Goal: Information Seeking & Learning: Check status

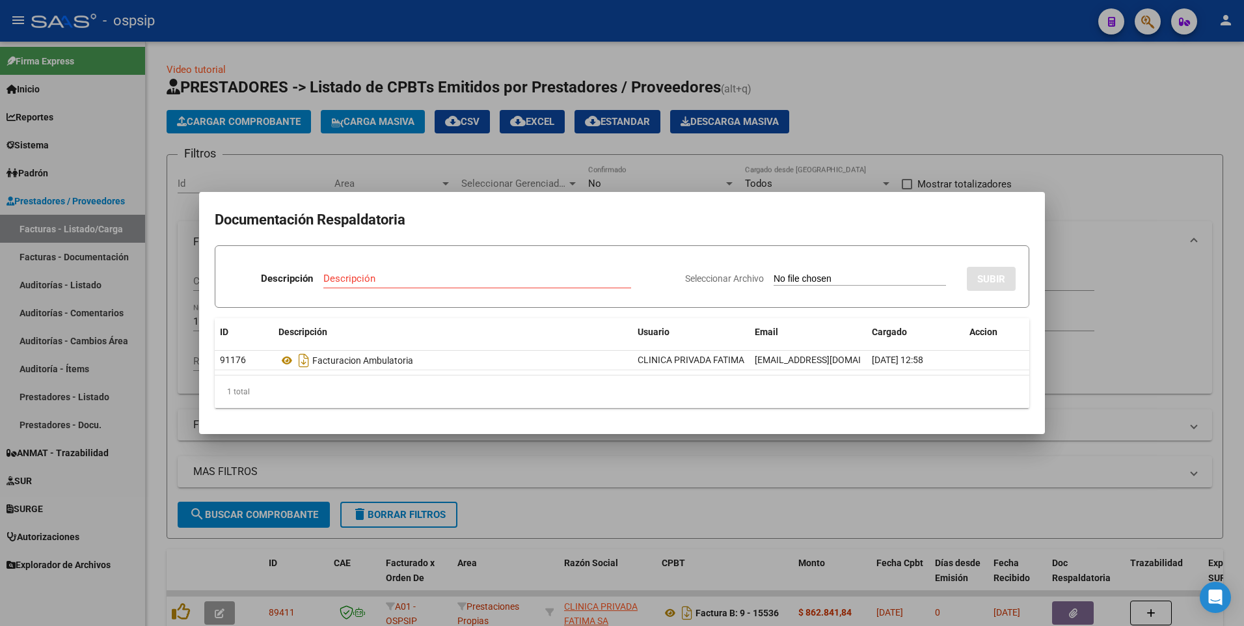
scroll to position [92, 0]
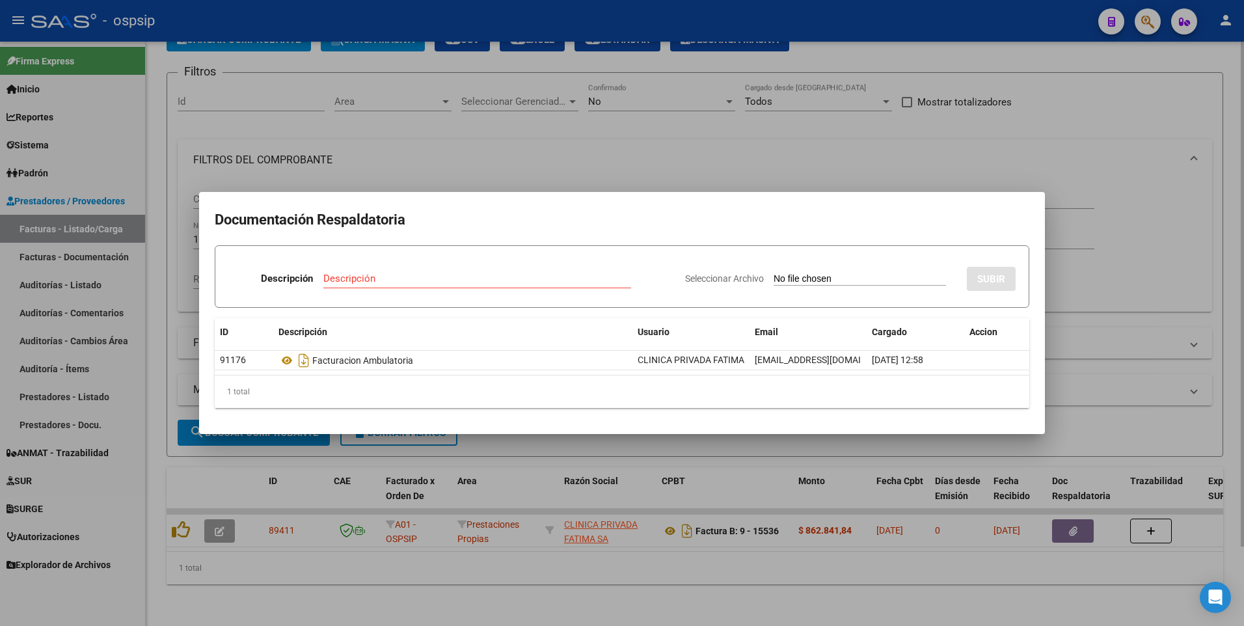
click at [994, 108] on div at bounding box center [622, 313] width 1244 height 626
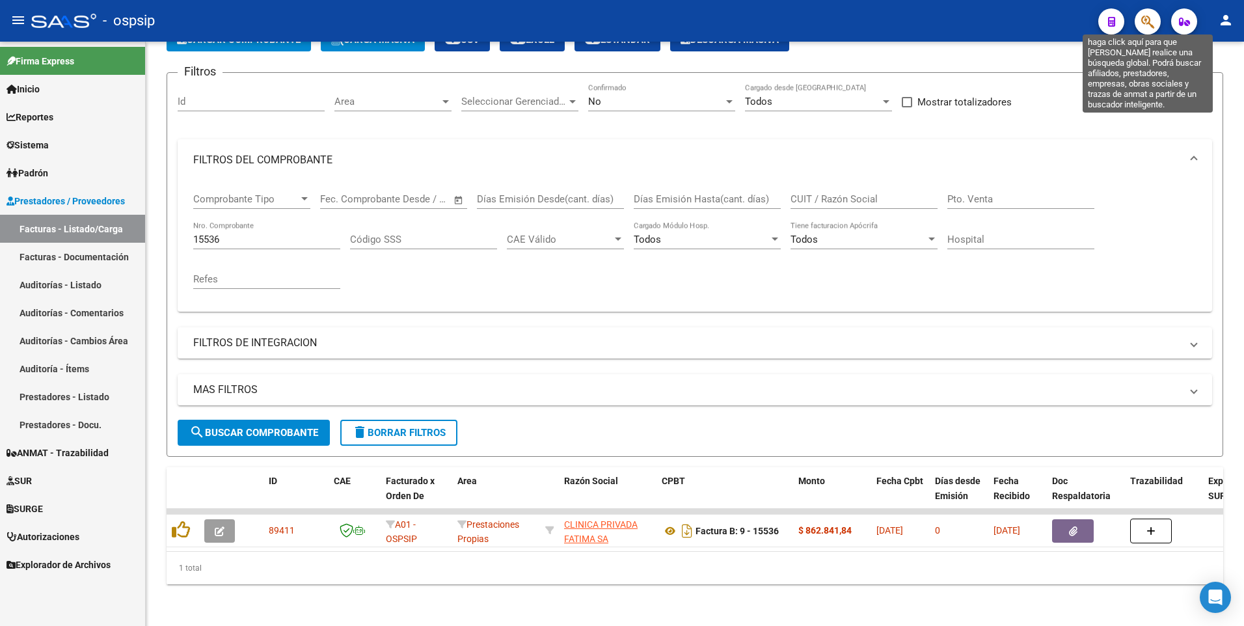
click at [1154, 19] on icon "button" at bounding box center [1148, 21] width 13 height 15
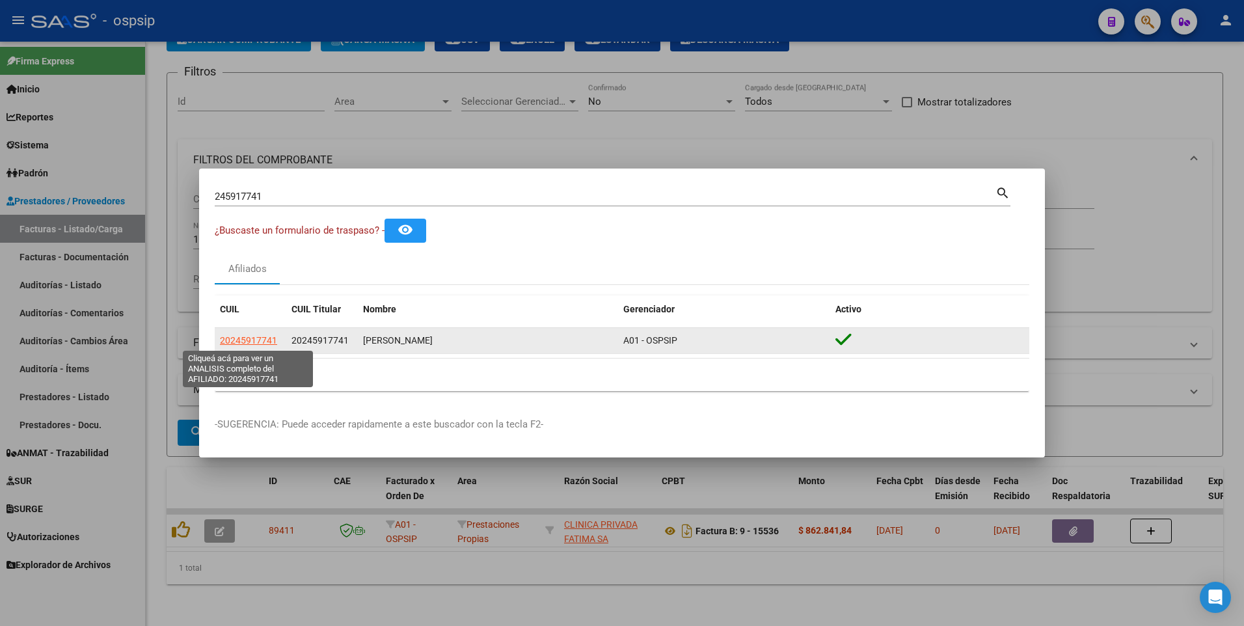
click at [235, 336] on span "20245917741" at bounding box center [248, 340] width 57 height 10
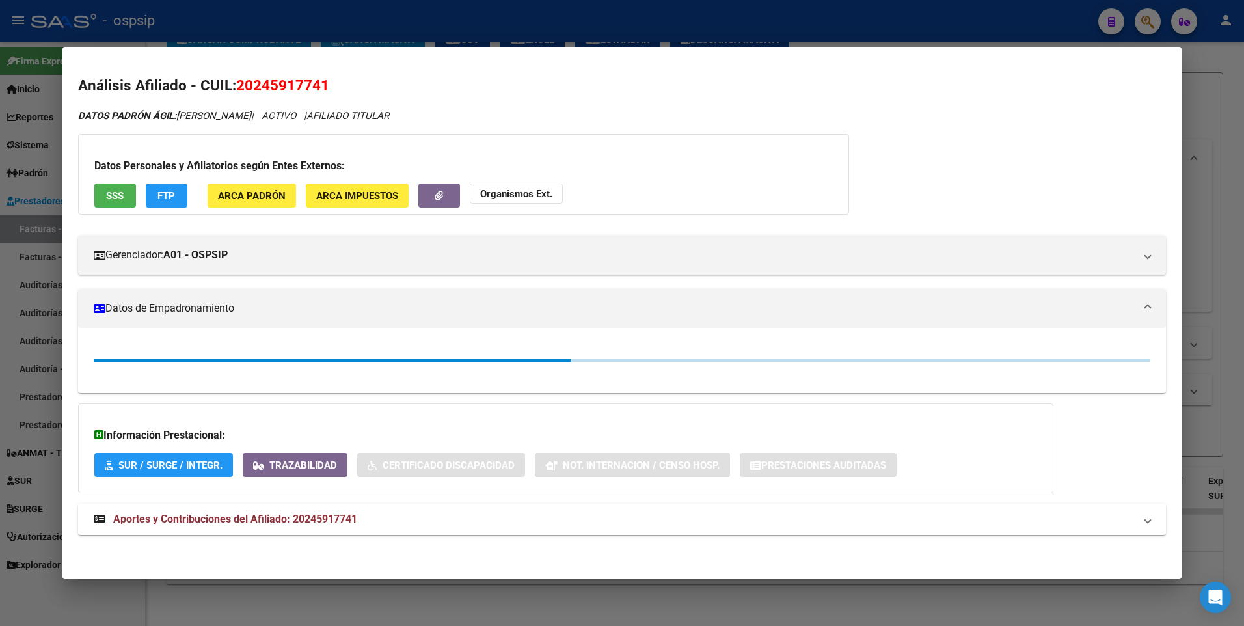
click at [114, 200] on span "SSS" at bounding box center [115, 196] width 18 height 12
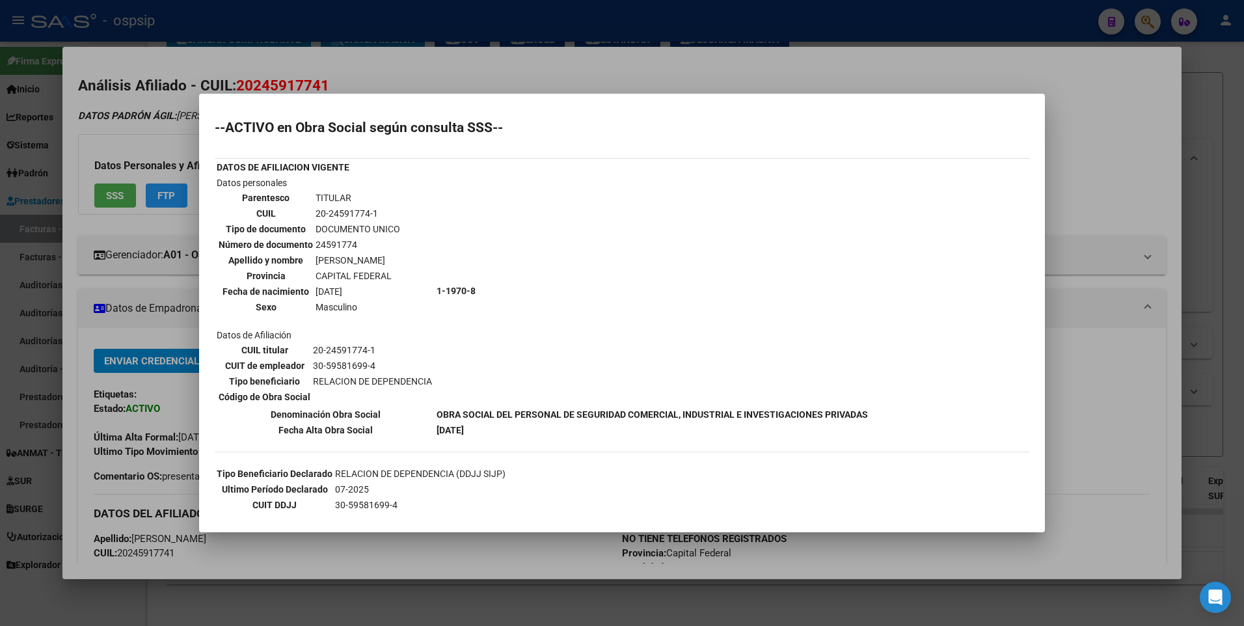
click at [254, 7] on div at bounding box center [622, 313] width 1244 height 626
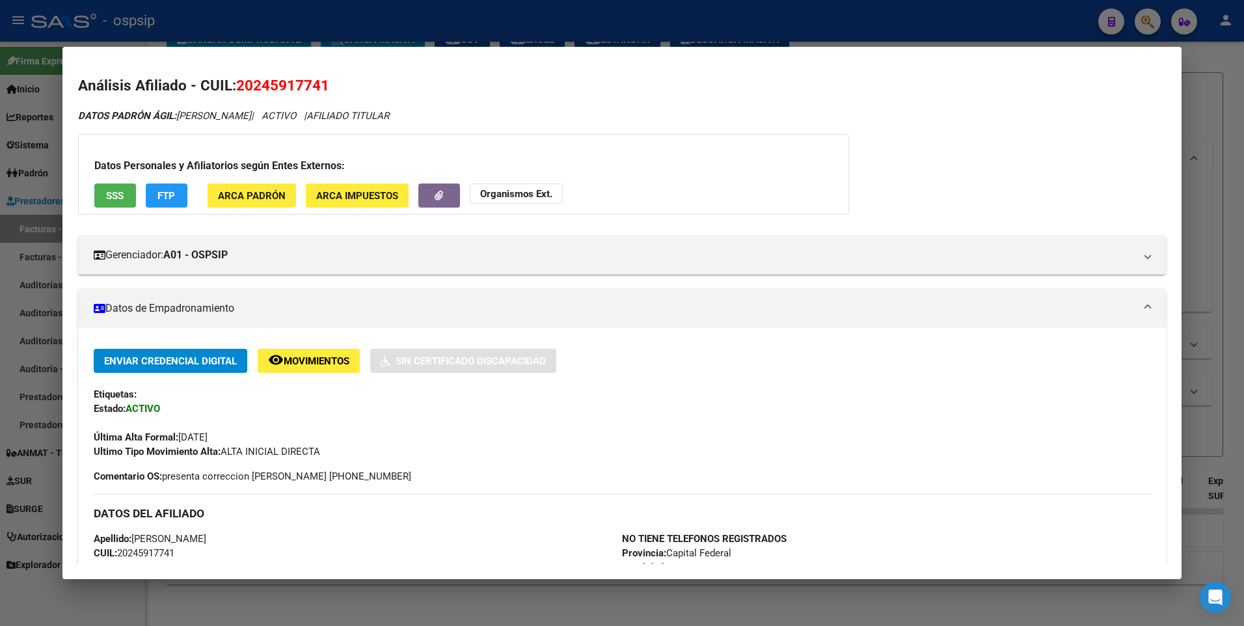
click at [292, 34] on div at bounding box center [622, 313] width 1244 height 626
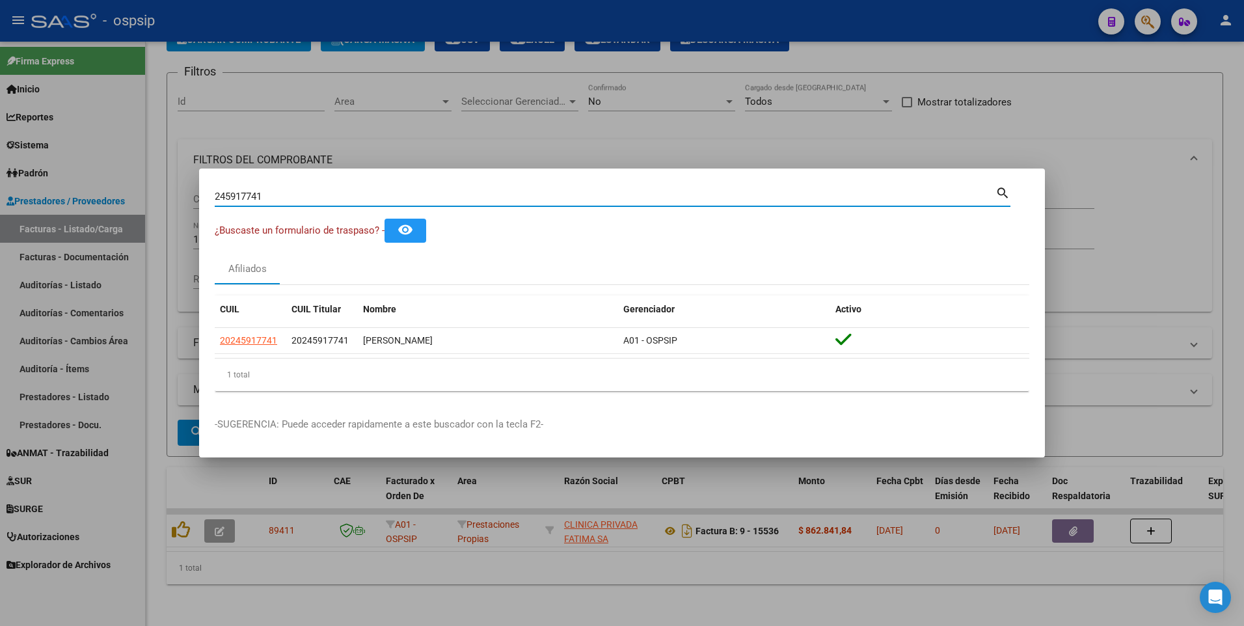
drag, startPoint x: 275, startPoint y: 199, endPoint x: 67, endPoint y: 251, distance: 213.9
click at [67, 251] on div "245917741 Buscar (apellido, dni, cuil, nro traspaso, cuit, obra social) search …" at bounding box center [622, 313] width 1244 height 626
type input "13862952"
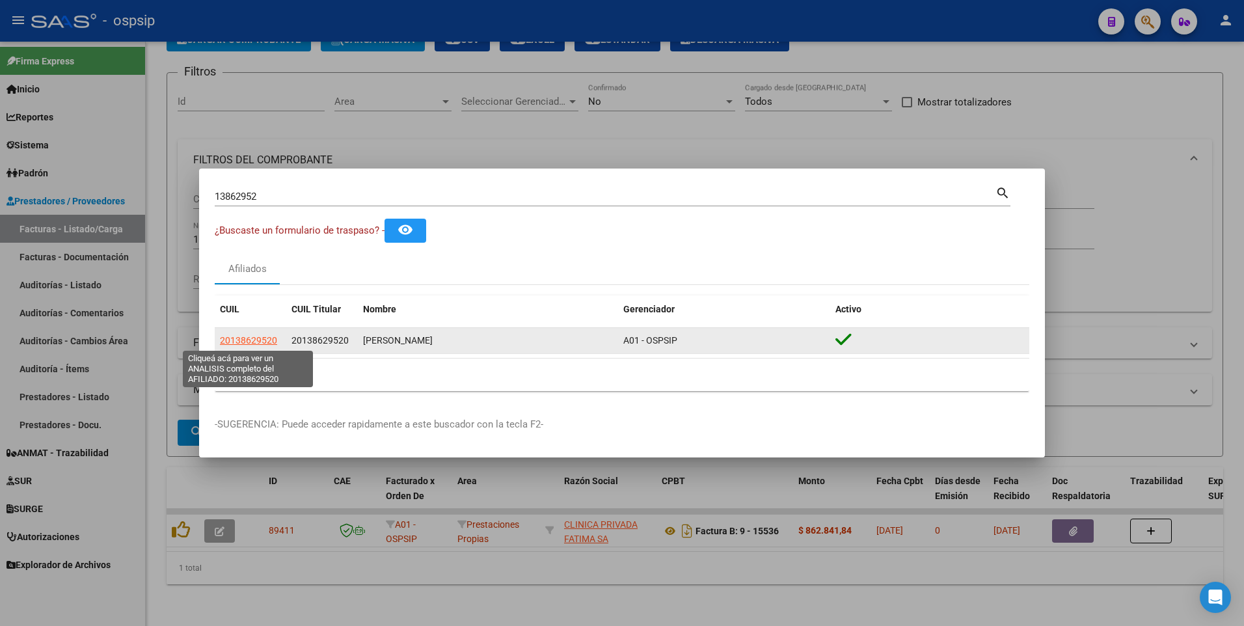
click at [267, 338] on span "20138629520" at bounding box center [248, 340] width 57 height 10
type textarea "20138629520"
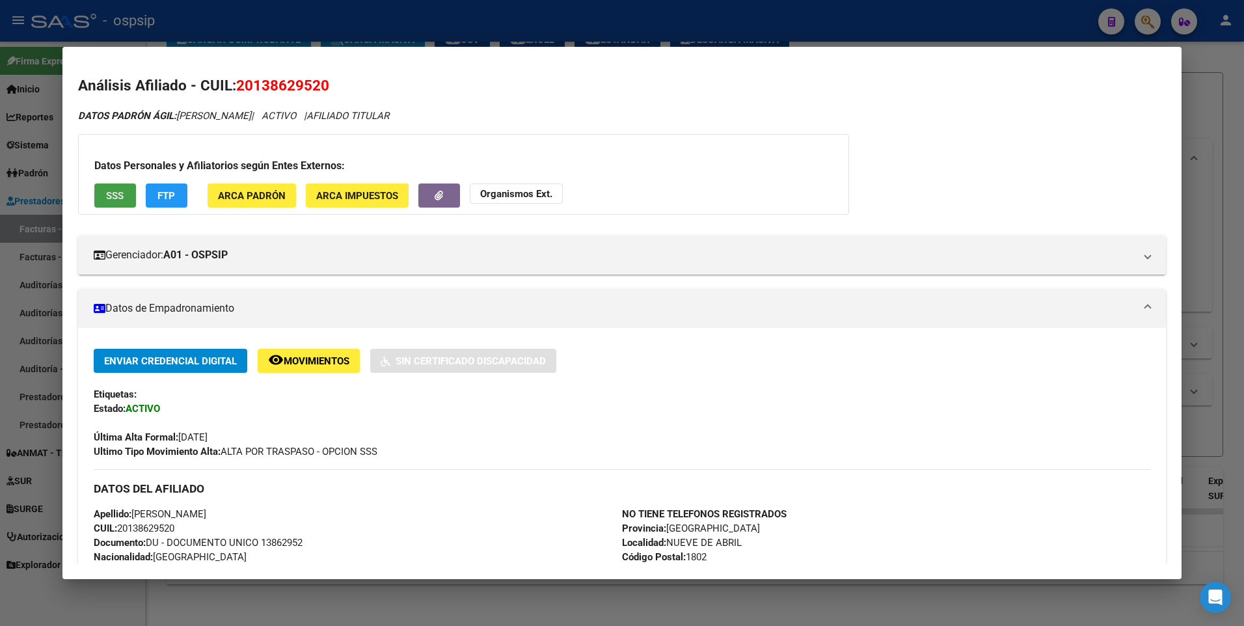
click at [130, 193] on button "SSS" at bounding box center [115, 196] width 42 height 24
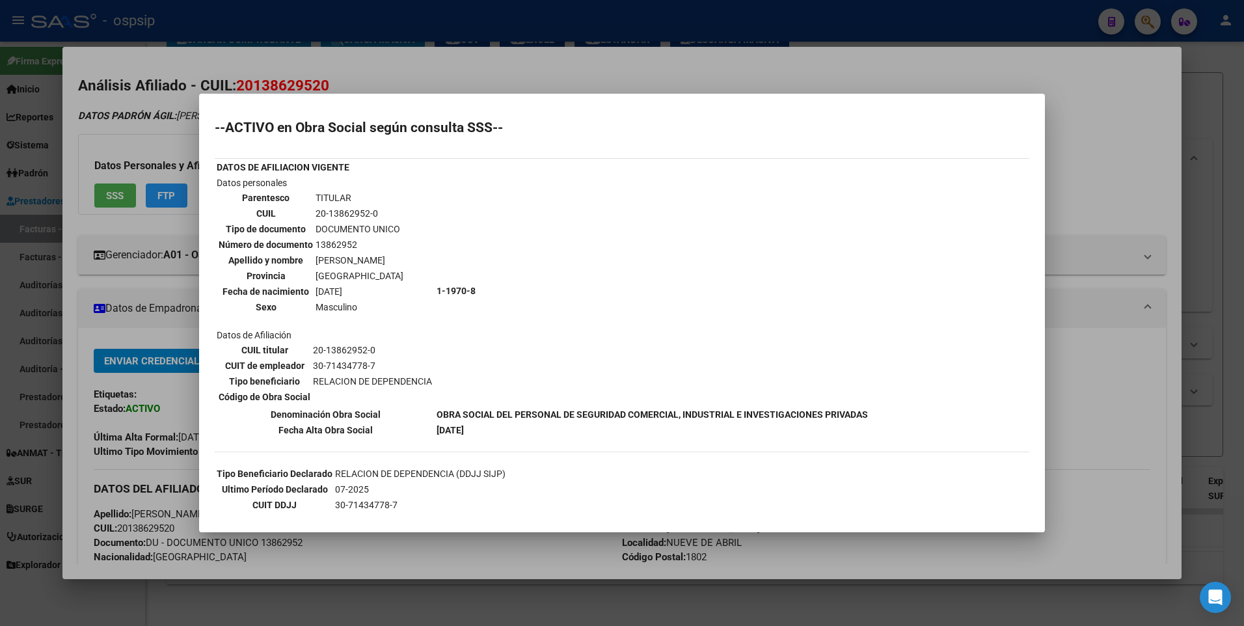
click at [412, 14] on div at bounding box center [622, 313] width 1244 height 626
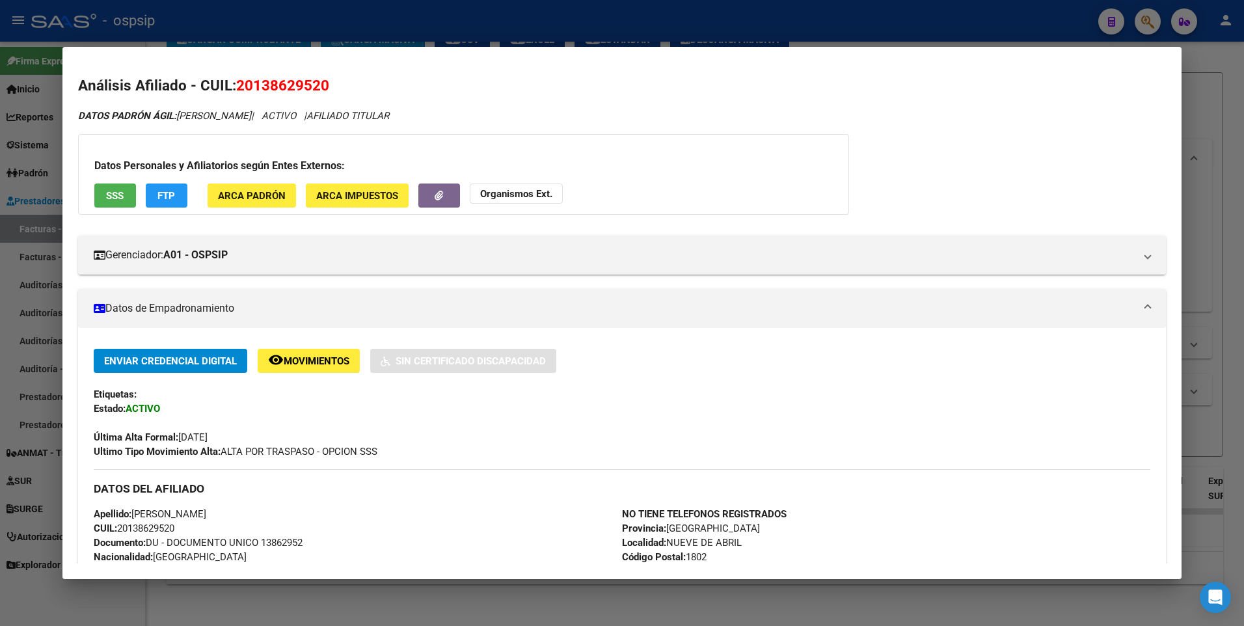
click at [338, 41] on div at bounding box center [622, 313] width 1244 height 626
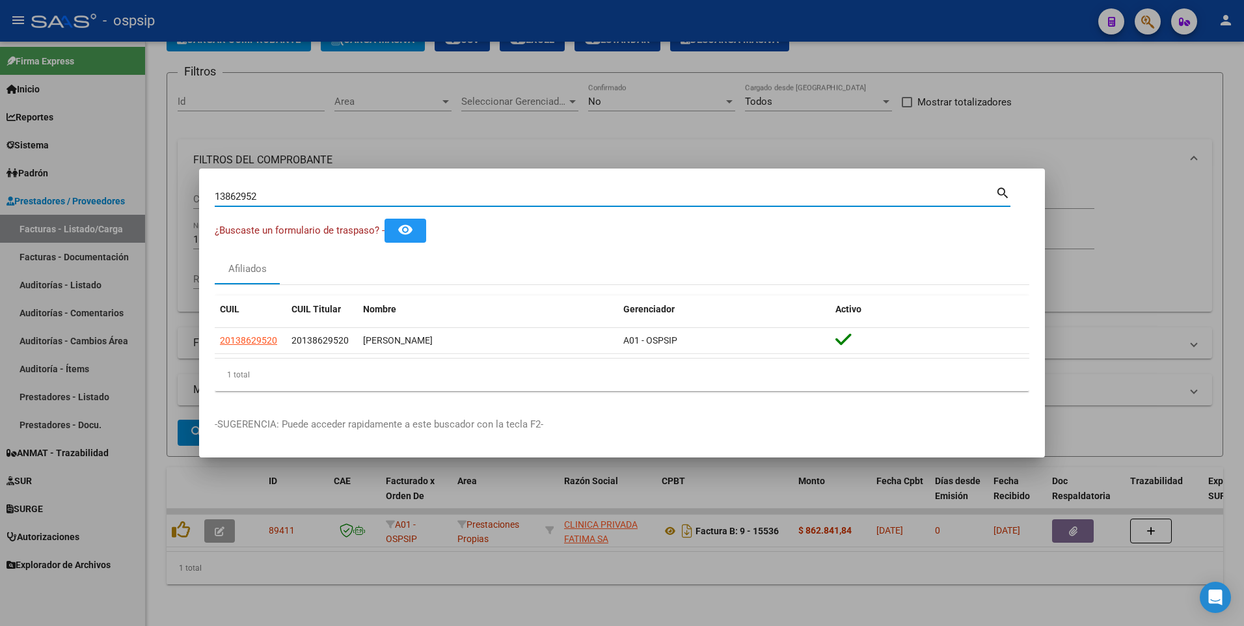
drag, startPoint x: 264, startPoint y: 198, endPoint x: 215, endPoint y: 196, distance: 48.9
click at [219, 197] on input "13862952" at bounding box center [605, 197] width 781 height 12
type input "1"
type input "45679472"
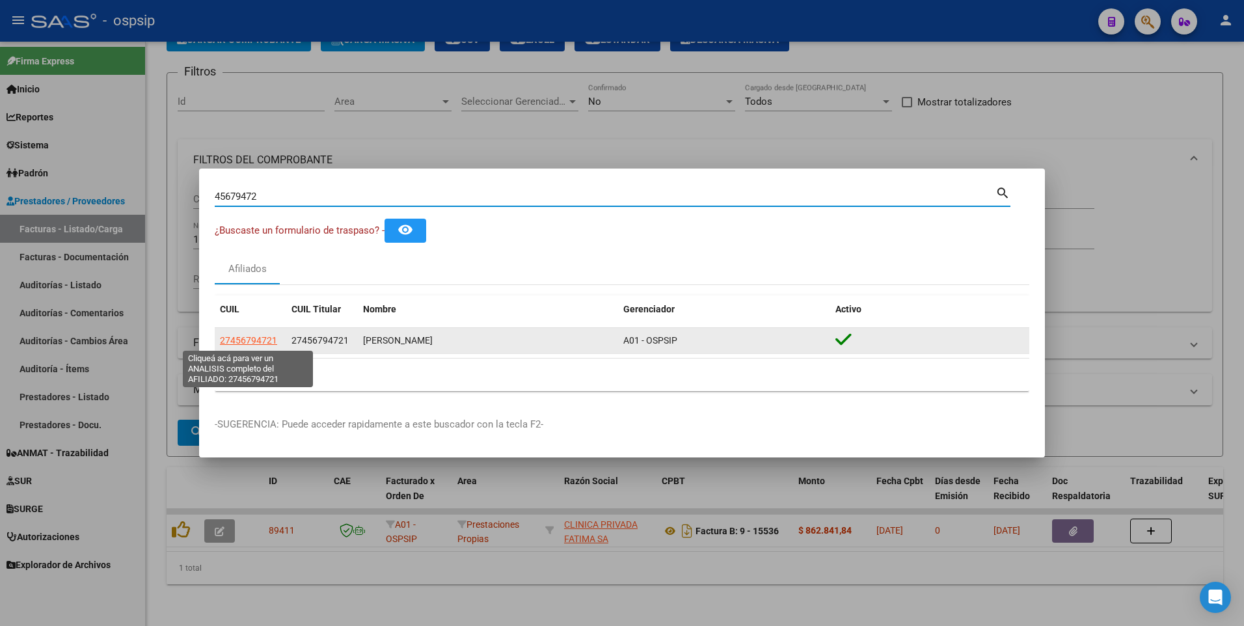
click at [259, 338] on span "27456794721" at bounding box center [248, 340] width 57 height 10
type textarea "27456794721"
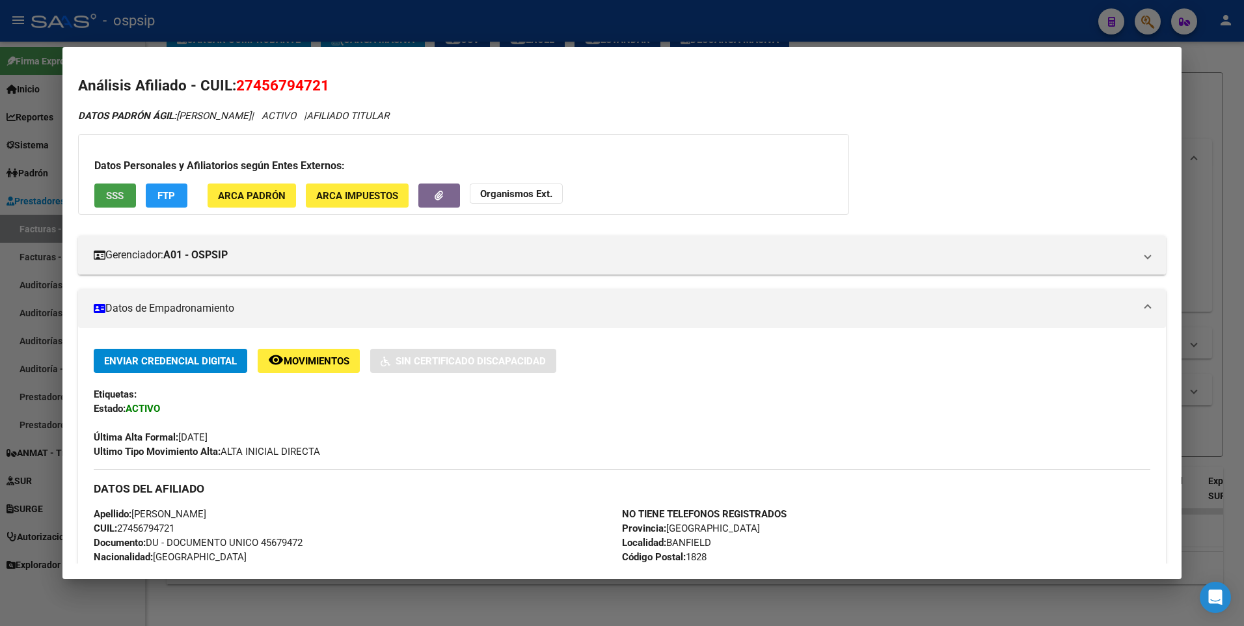
click at [96, 190] on button "SSS" at bounding box center [115, 196] width 42 height 24
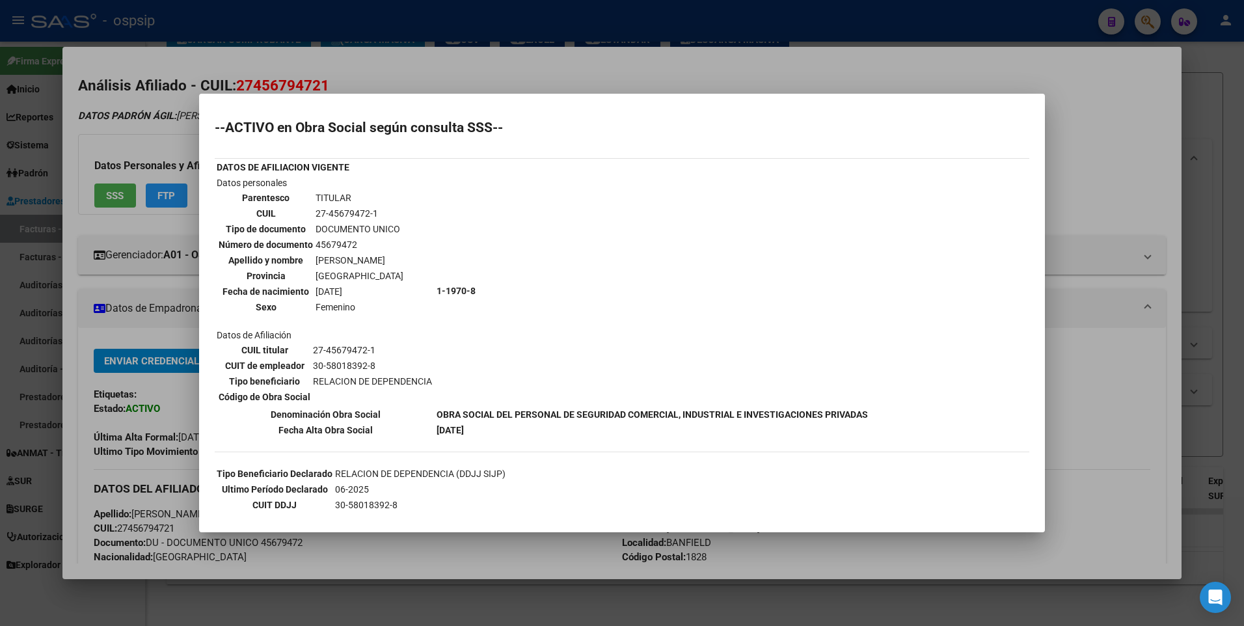
drag, startPoint x: 374, startPoint y: 90, endPoint x: 375, endPoint y: 20, distance: 70.3
click at [377, 62] on div at bounding box center [622, 313] width 1244 height 626
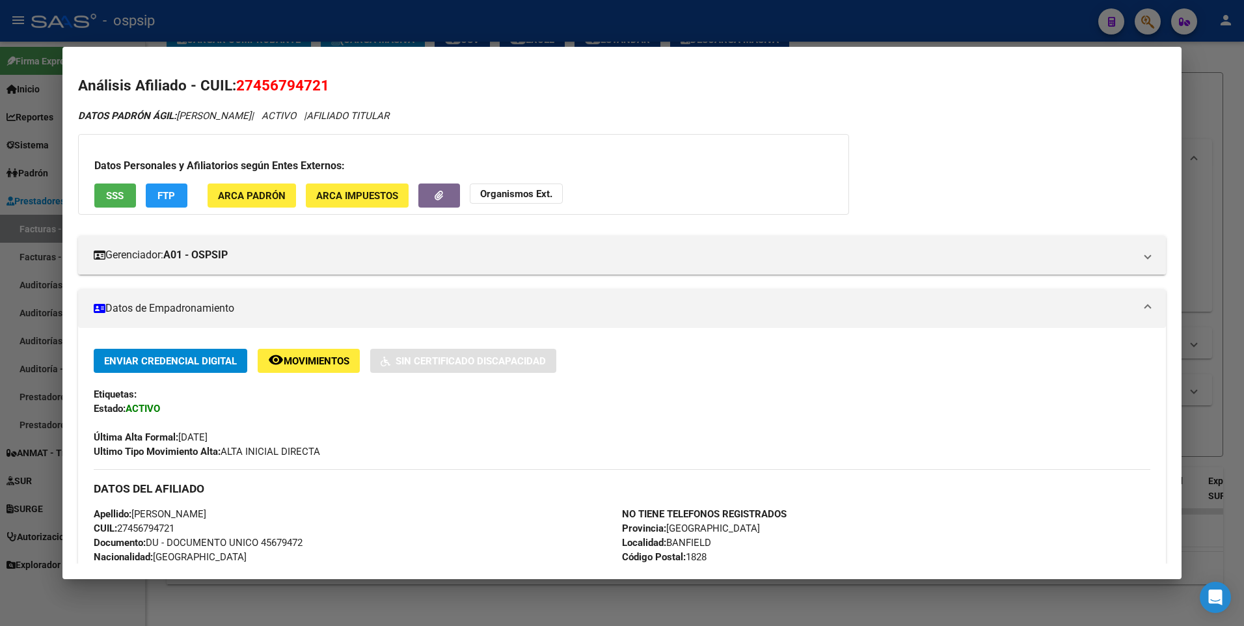
click at [375, 20] on div at bounding box center [622, 313] width 1244 height 626
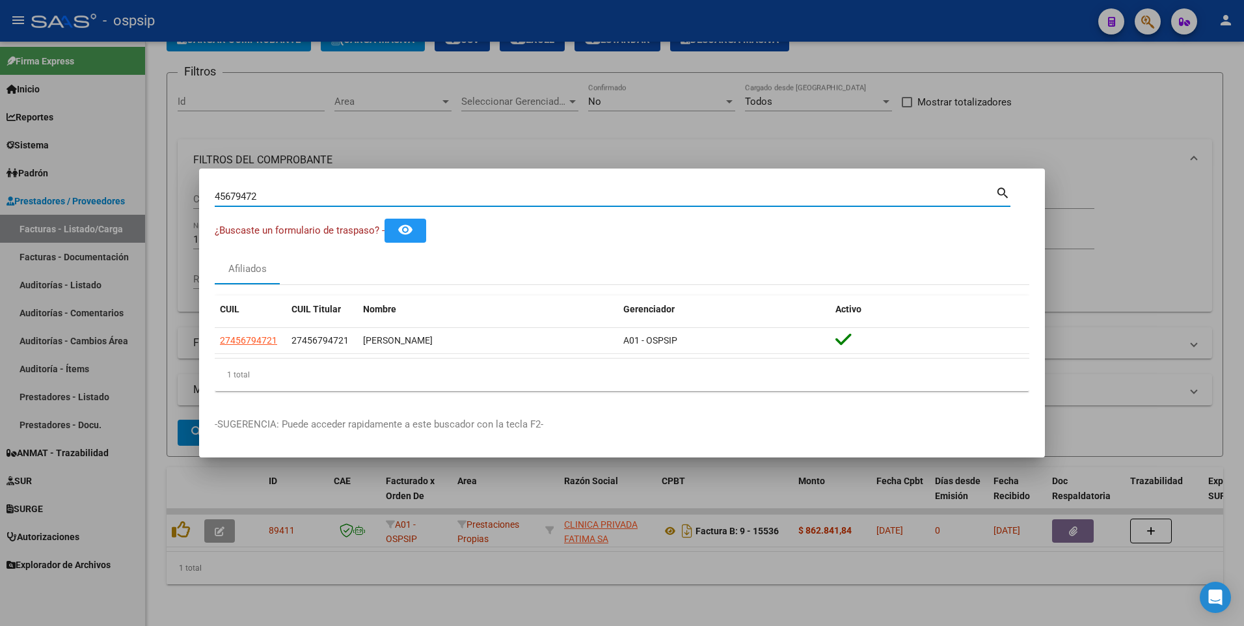
drag, startPoint x: 205, startPoint y: 203, endPoint x: 0, endPoint y: 200, distance: 205.0
click at [0, 200] on html "menu - ospsip person Firma Express Inicio Instructivos Contacto OS Reportes Egr…" at bounding box center [622, 313] width 1244 height 626
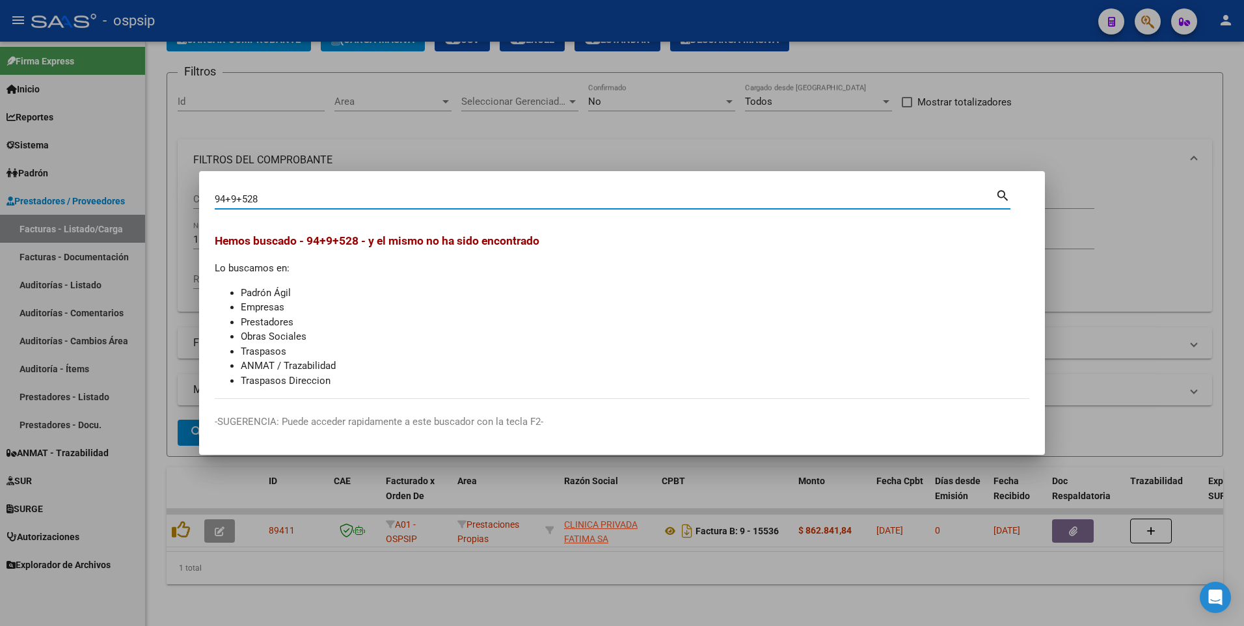
drag, startPoint x: 284, startPoint y: 199, endPoint x: 147, endPoint y: 199, distance: 137.3
click at [147, 199] on div "94+9+528 Buscar (apellido, dni, cuil, nro traspaso, cuit, obra social) search H…" at bounding box center [622, 313] width 1244 height 626
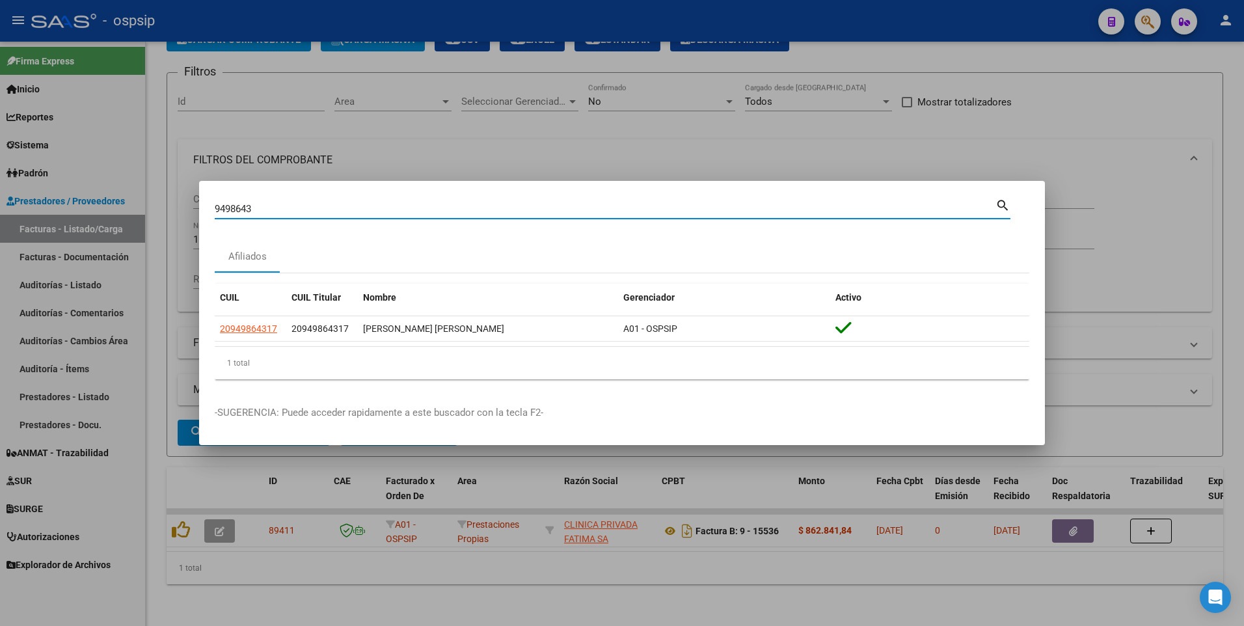
drag, startPoint x: 277, startPoint y: 212, endPoint x: 199, endPoint y: 225, distance: 79.2
click at [199, 225] on mat-dialog-content "9498643 Buscar (apellido, dni, cuil, nro traspaso, cuit, obra social) search Af…" at bounding box center [622, 293] width 846 height 193
type input "20949864317"
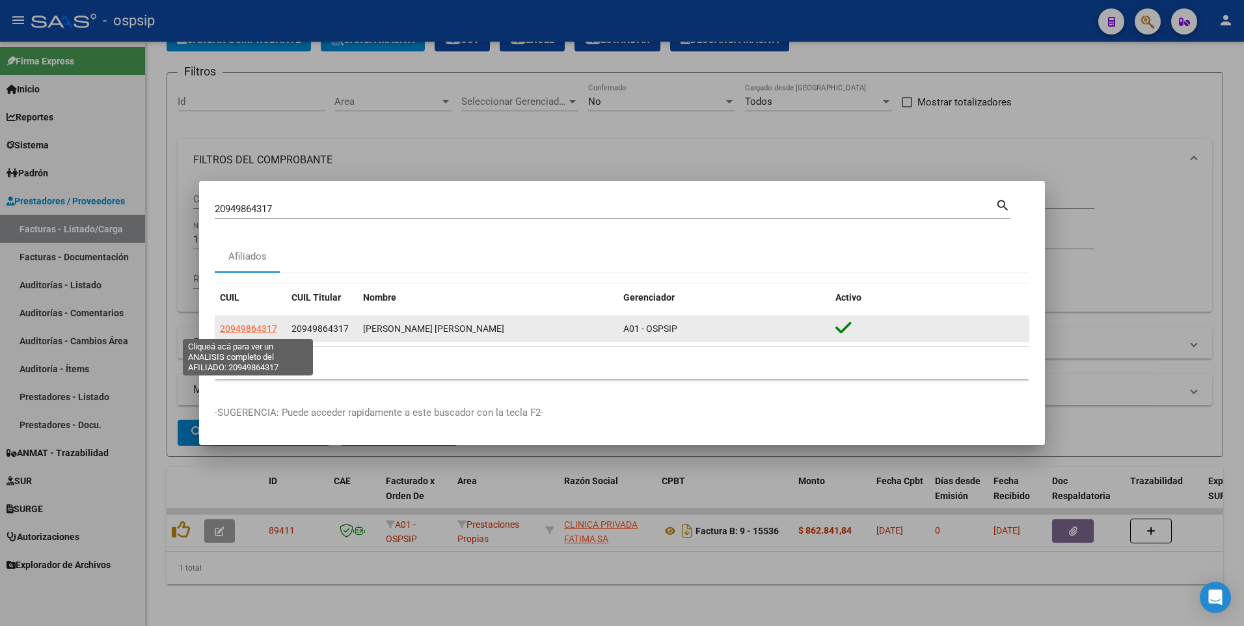
click at [255, 327] on span "20949864317" at bounding box center [248, 328] width 57 height 10
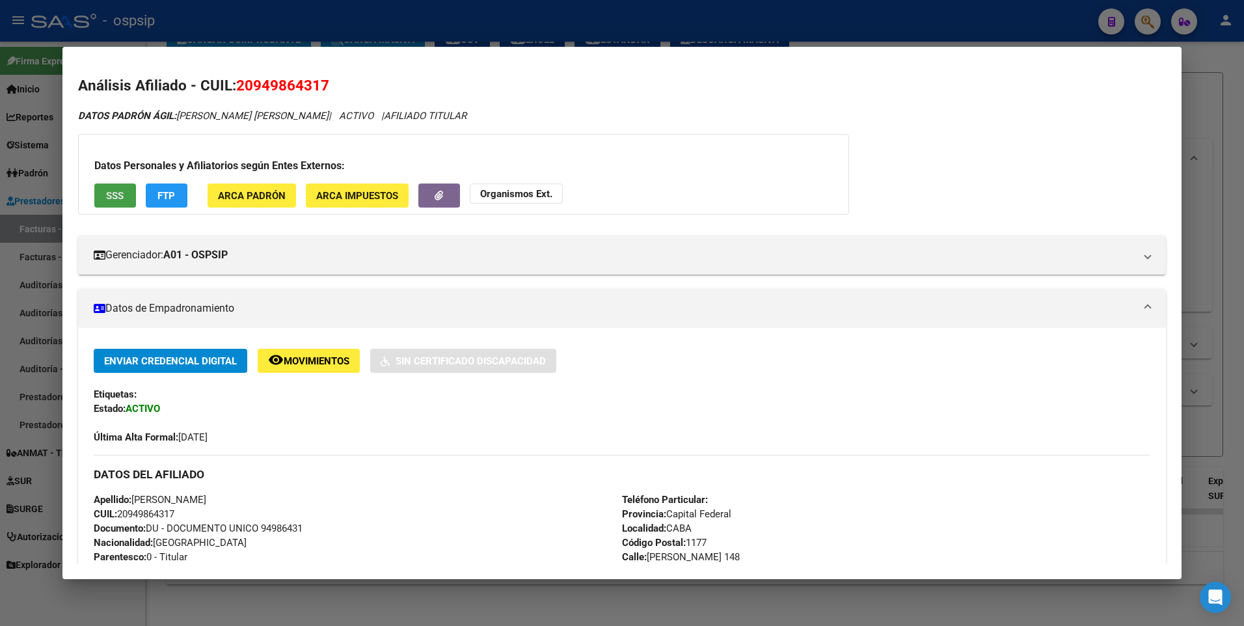
click at [118, 196] on span "SSS" at bounding box center [115, 196] width 18 height 12
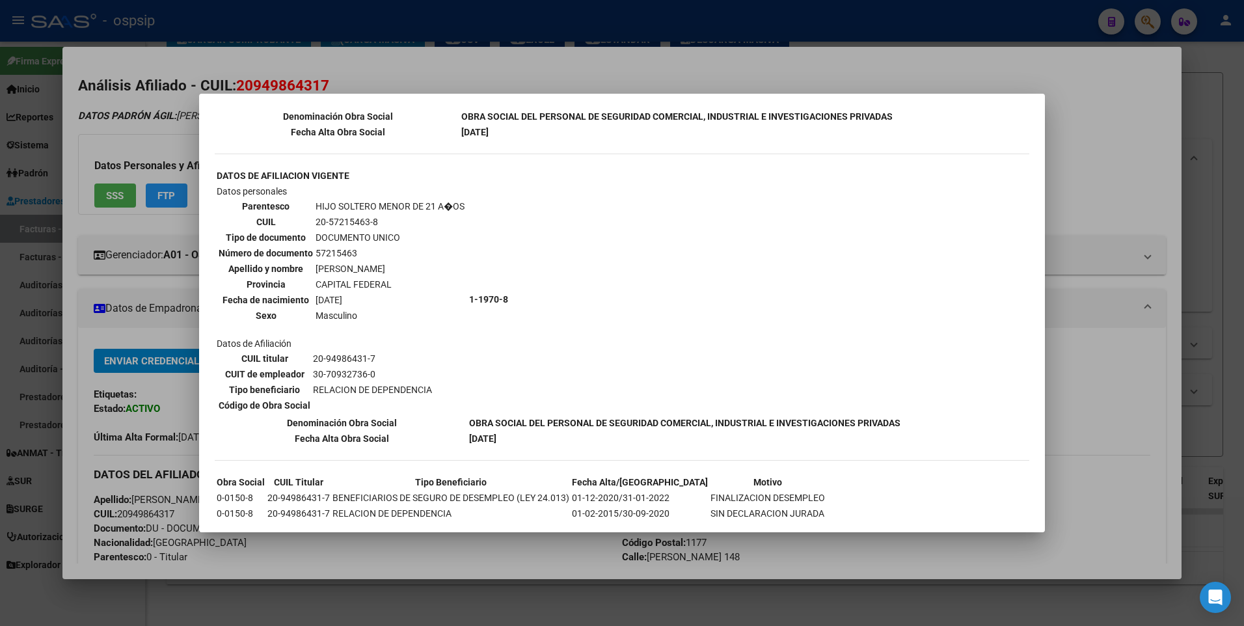
scroll to position [716, 0]
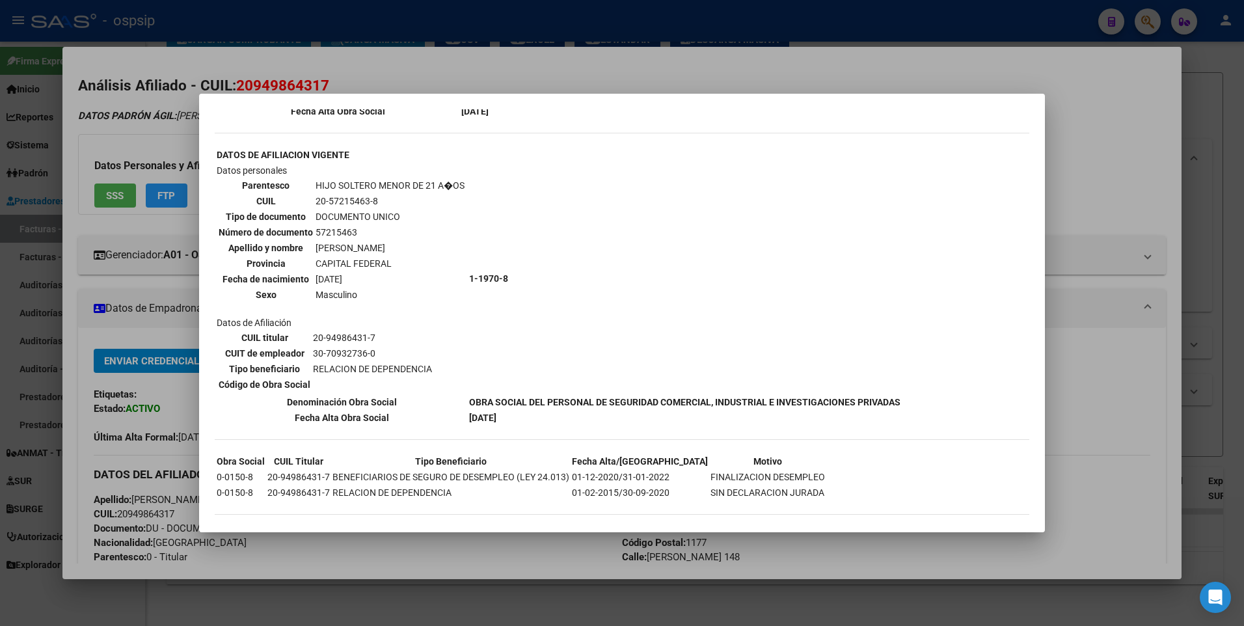
drag, startPoint x: 450, startPoint y: 77, endPoint x: 437, endPoint y: 34, distance: 44.5
click at [445, 64] on div at bounding box center [622, 313] width 1244 height 626
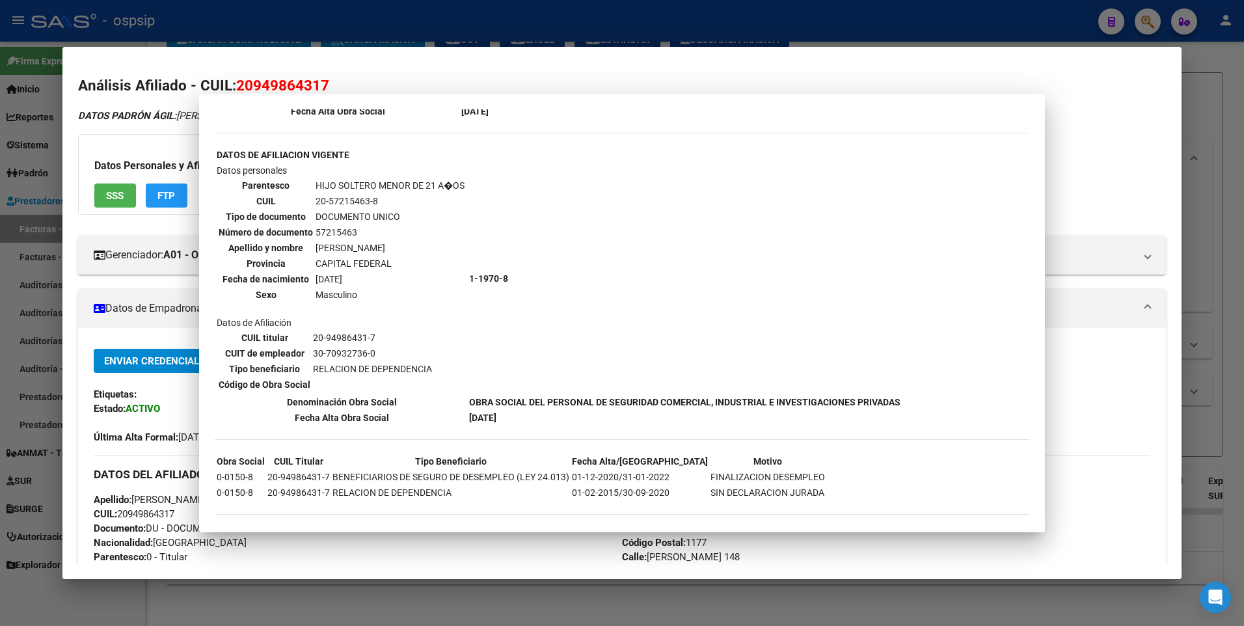
click at [437, 34] on div at bounding box center [622, 313] width 1244 height 626
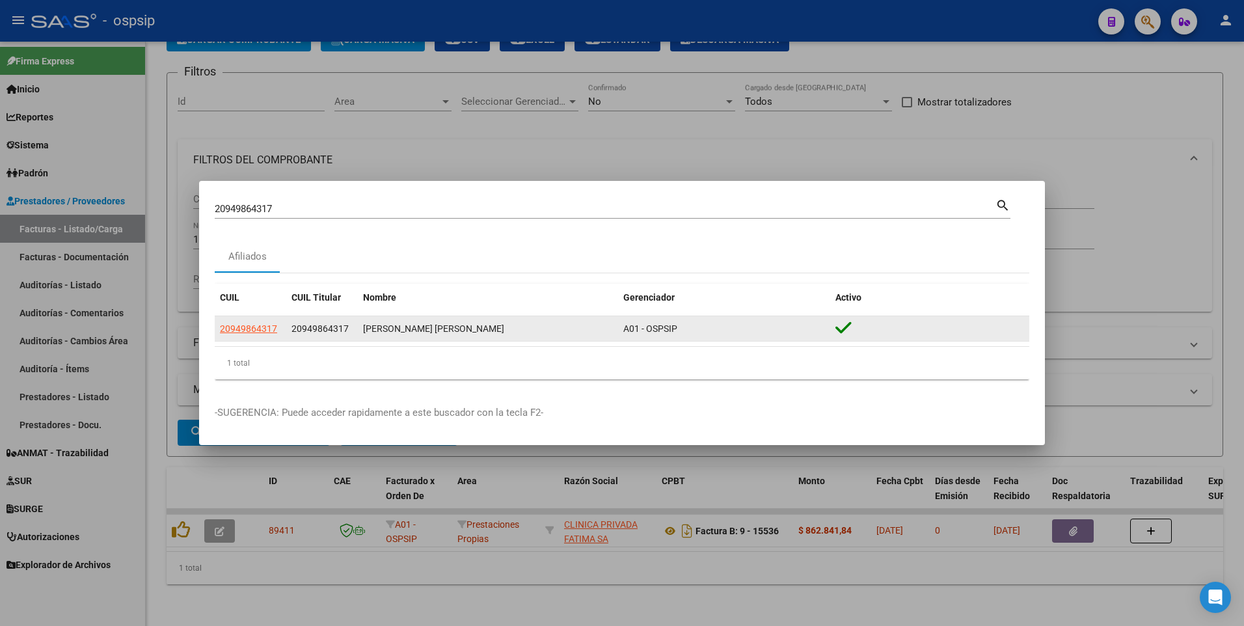
click at [223, 334] on app-link-go-to "20949864317" at bounding box center [248, 329] width 57 height 15
click at [245, 325] on span "20949864317" at bounding box center [248, 328] width 57 height 10
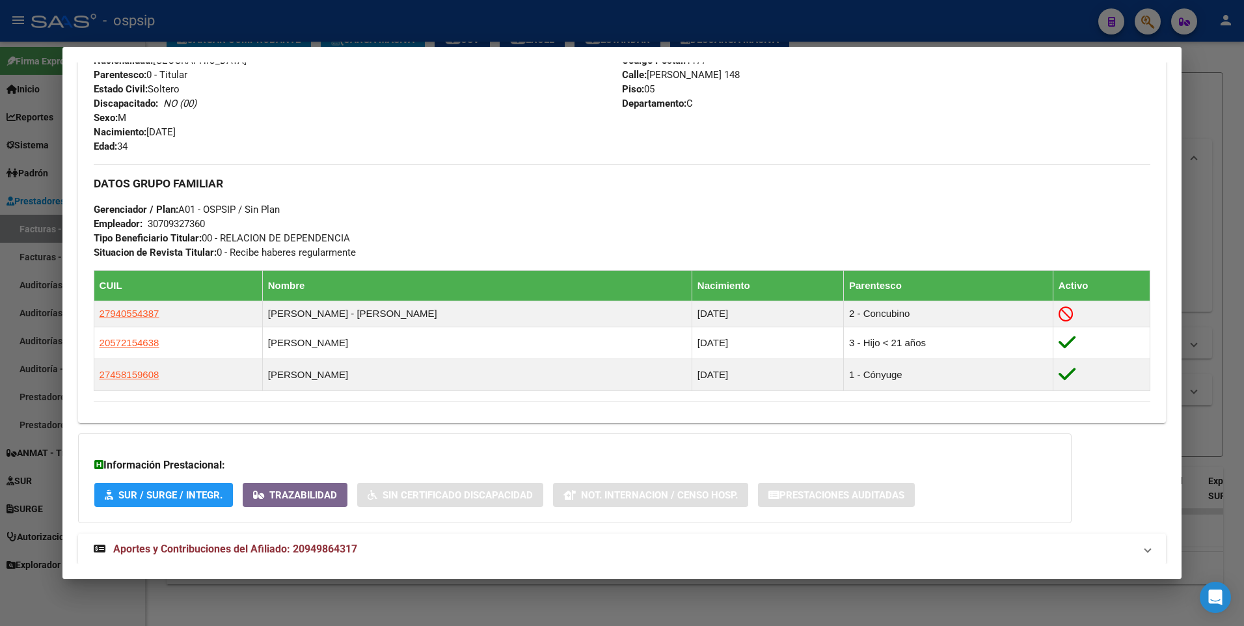
scroll to position [513, 0]
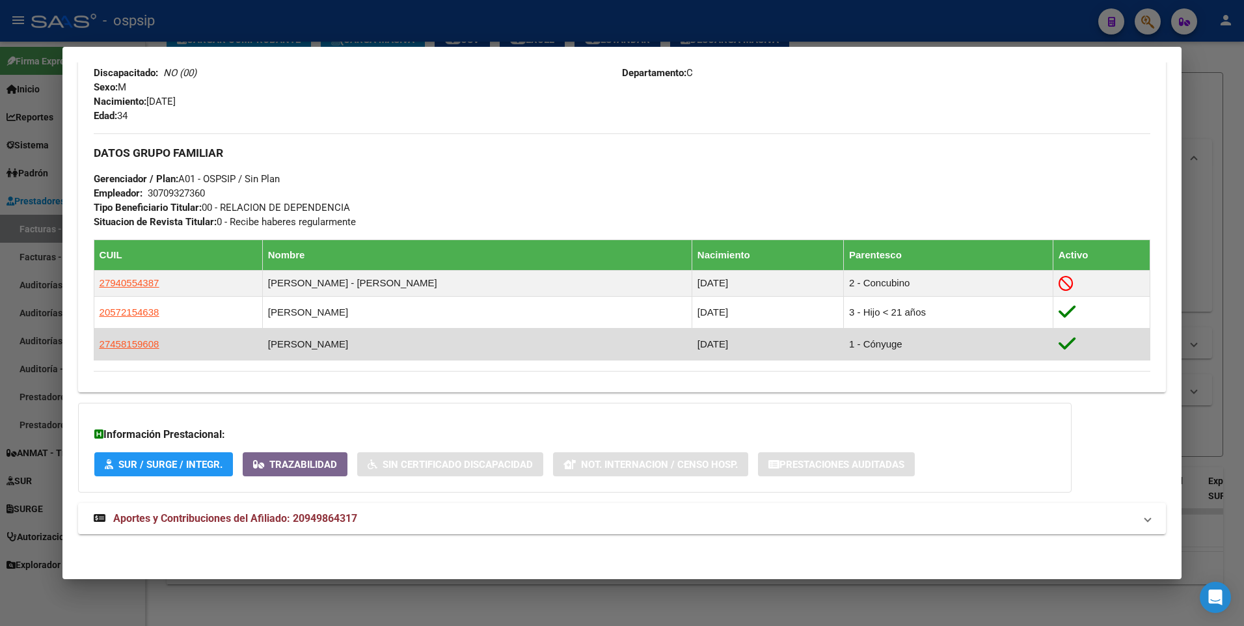
click at [326, 342] on td "[PERSON_NAME]" at bounding box center [477, 344] width 430 height 32
click at [143, 341] on span "27458159608" at bounding box center [130, 343] width 60 height 11
type textarea "27458159608"
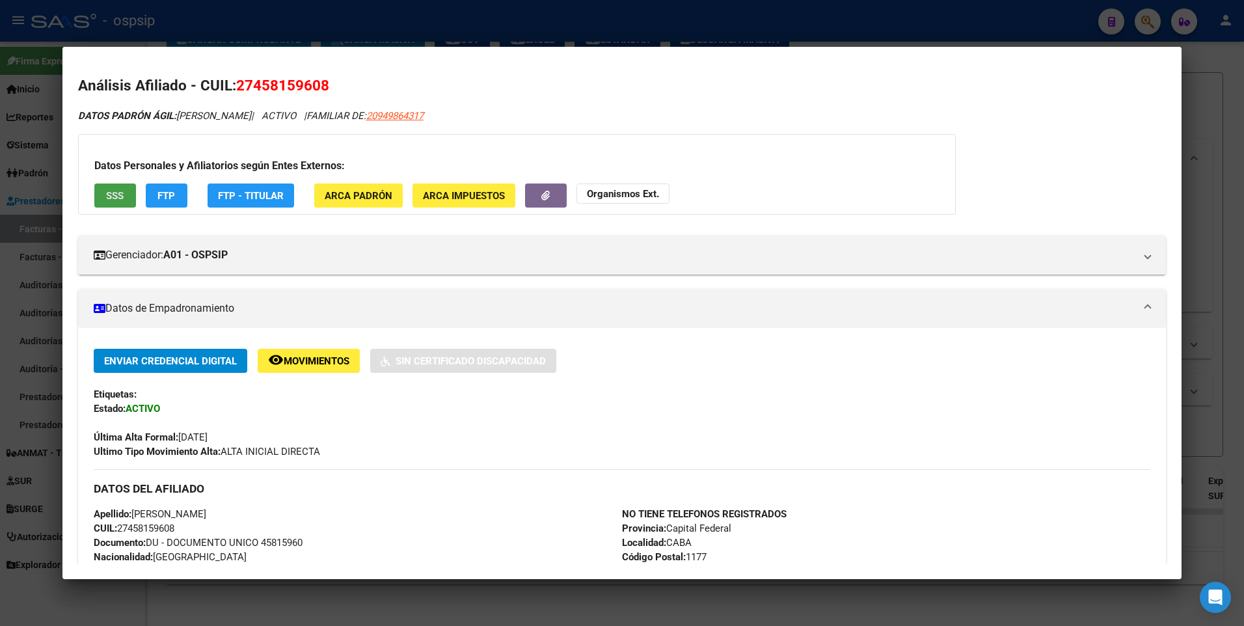
click at [111, 194] on span "SSS" at bounding box center [115, 196] width 18 height 12
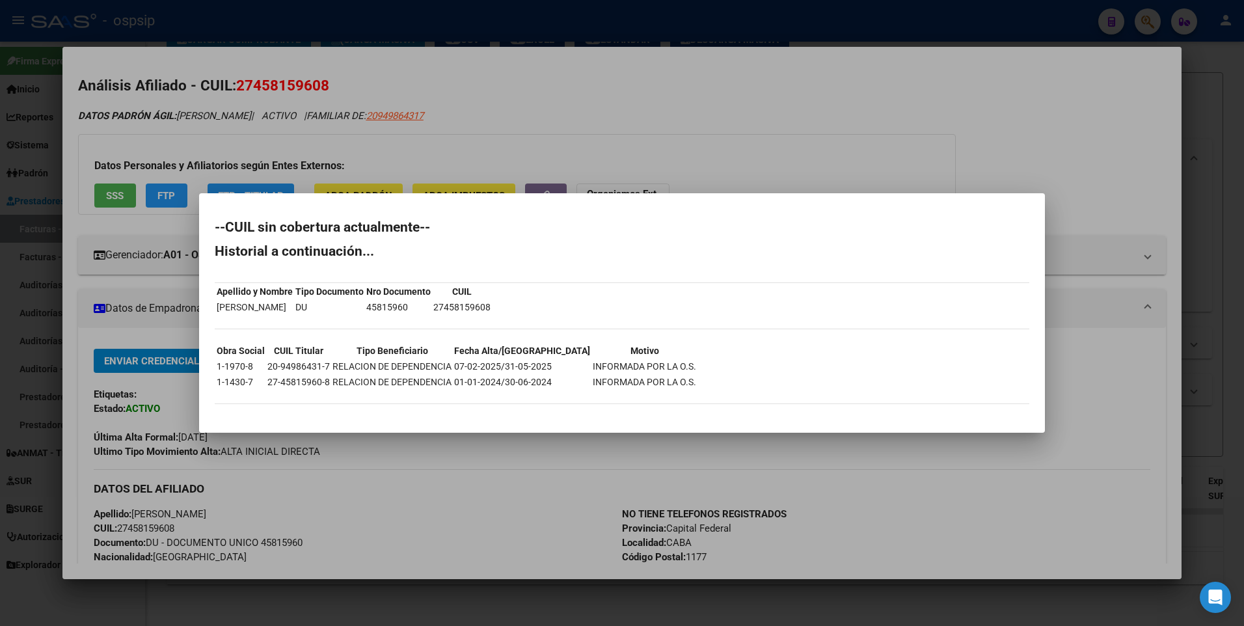
click at [618, 282] on hr at bounding box center [622, 282] width 815 height 1
click at [623, 165] on div at bounding box center [622, 313] width 1244 height 626
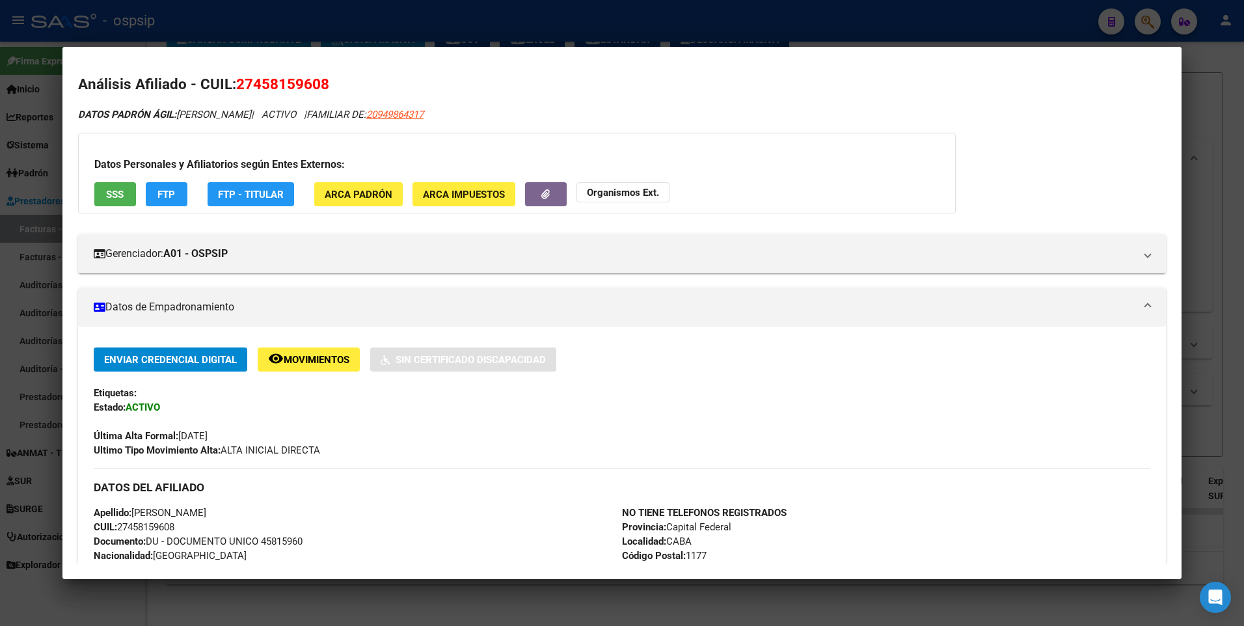
scroll to position [0, 0]
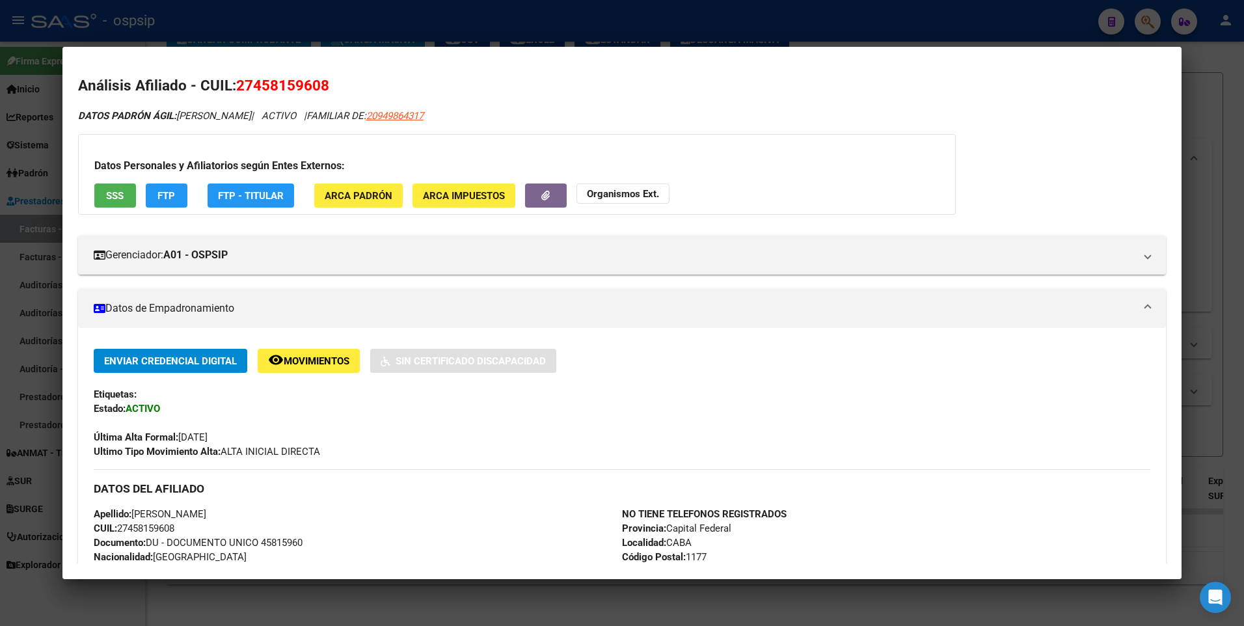
click at [122, 197] on span "SSS" at bounding box center [115, 196] width 18 height 12
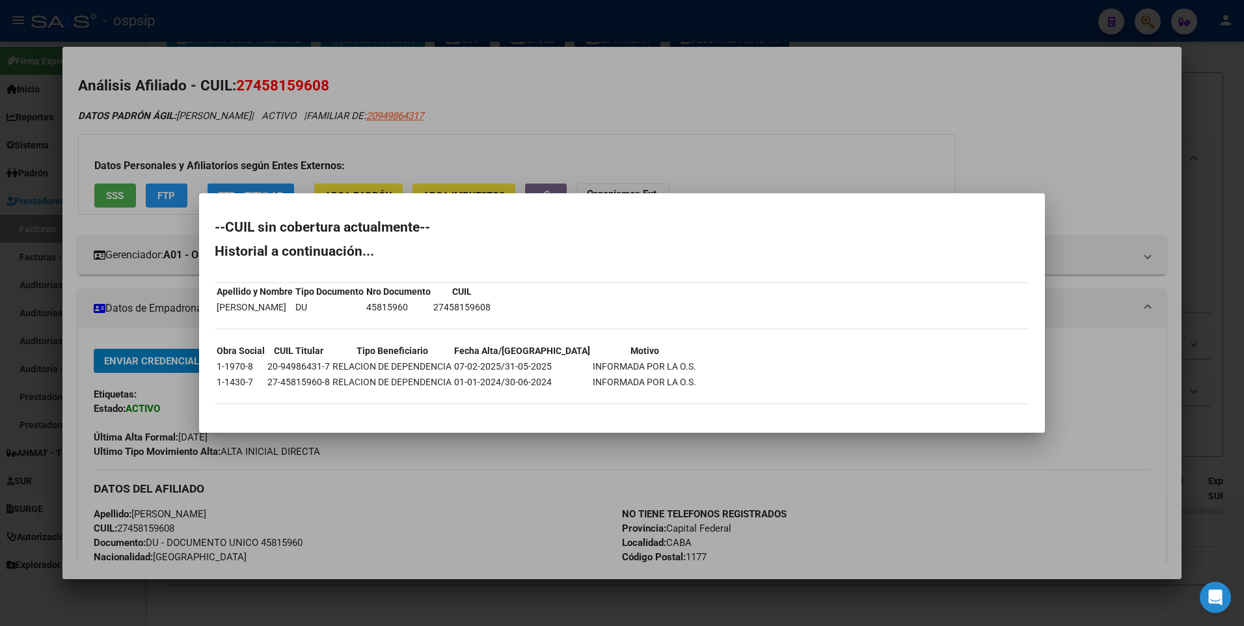
click at [590, 128] on div at bounding box center [622, 313] width 1244 height 626
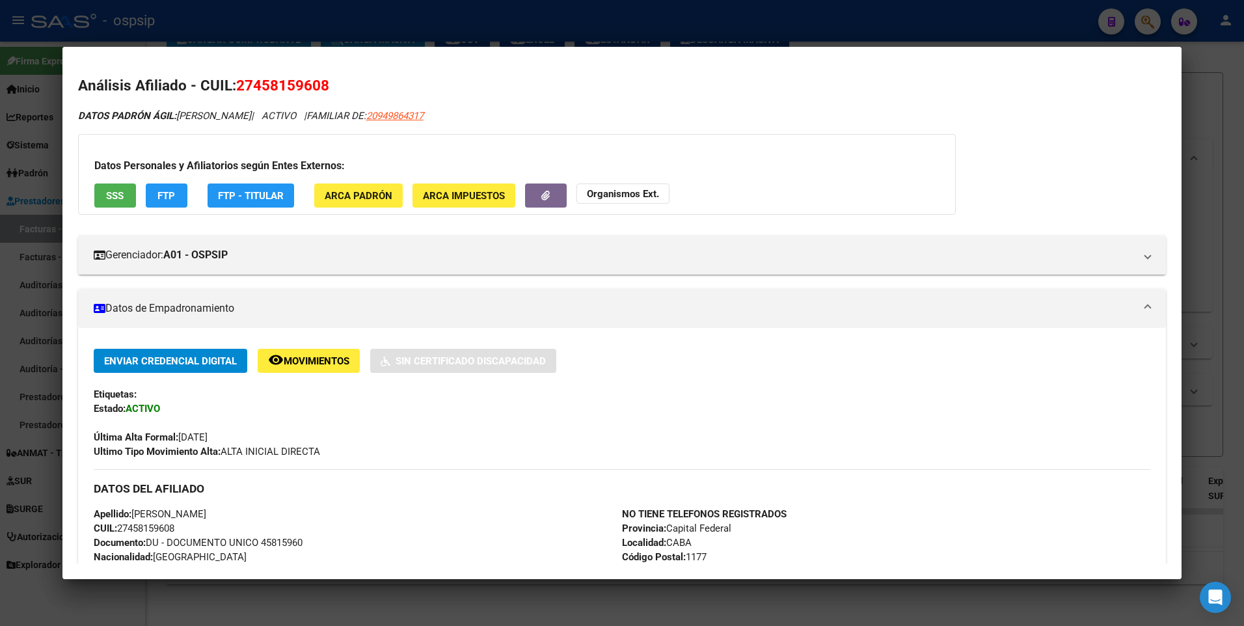
click at [476, 25] on div at bounding box center [622, 313] width 1244 height 626
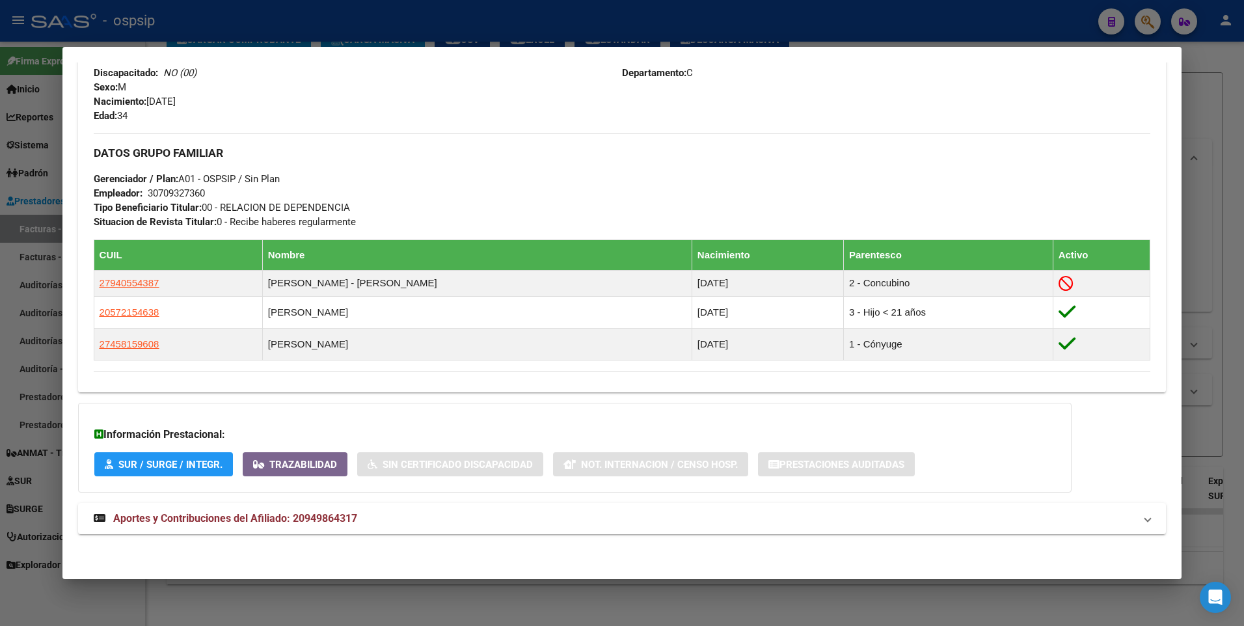
click at [265, 7] on div at bounding box center [622, 313] width 1244 height 626
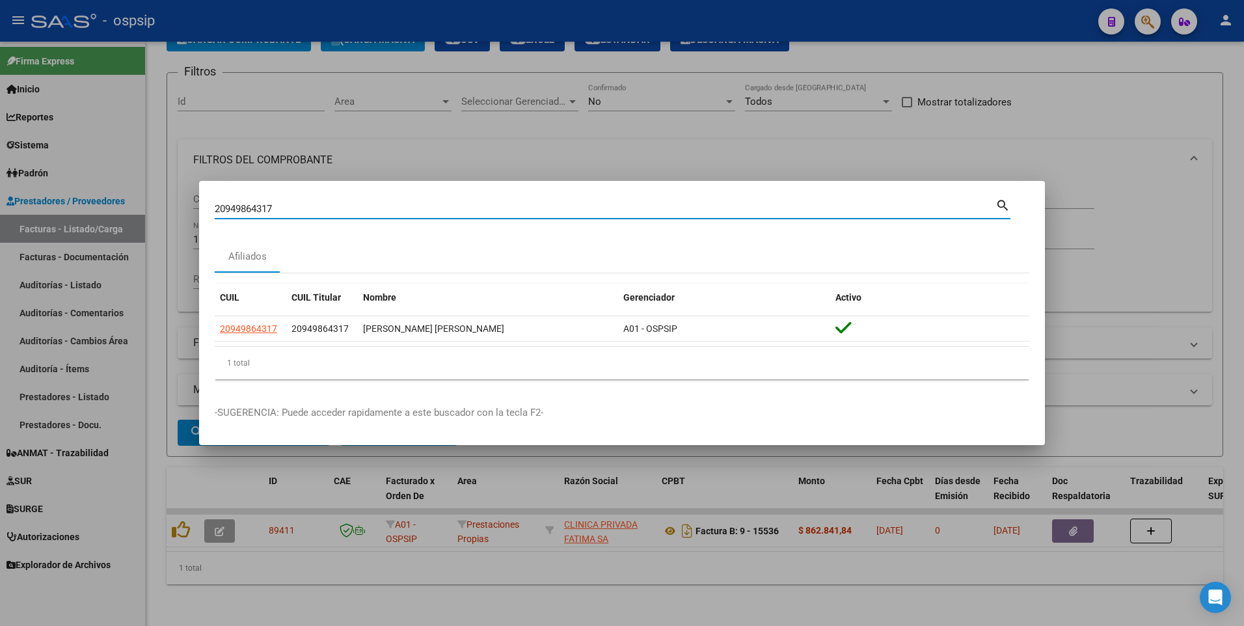
drag, startPoint x: 289, startPoint y: 206, endPoint x: 0, endPoint y: 225, distance: 289.6
click at [0, 225] on html "menu - ospsip person Firma Express Inicio Instructivos Contacto OS Reportes Egr…" at bounding box center [622, 313] width 1244 height 626
type input "2093057304"
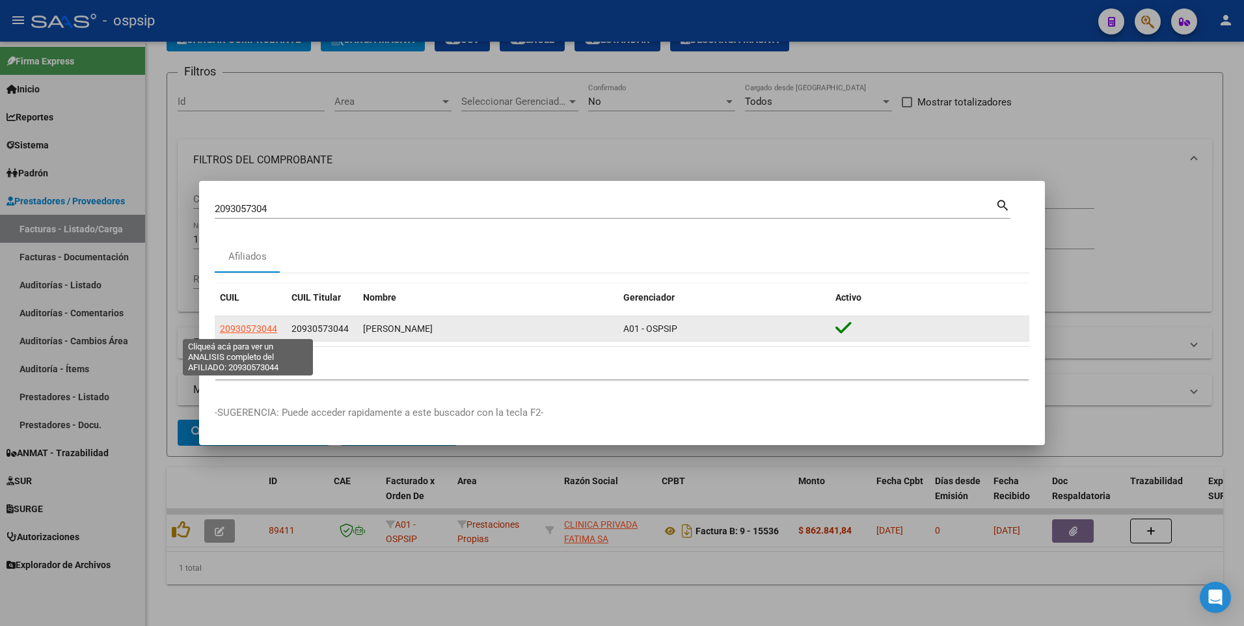
click at [236, 327] on span "20930573044" at bounding box center [248, 328] width 57 height 10
type textarea "20930573044"
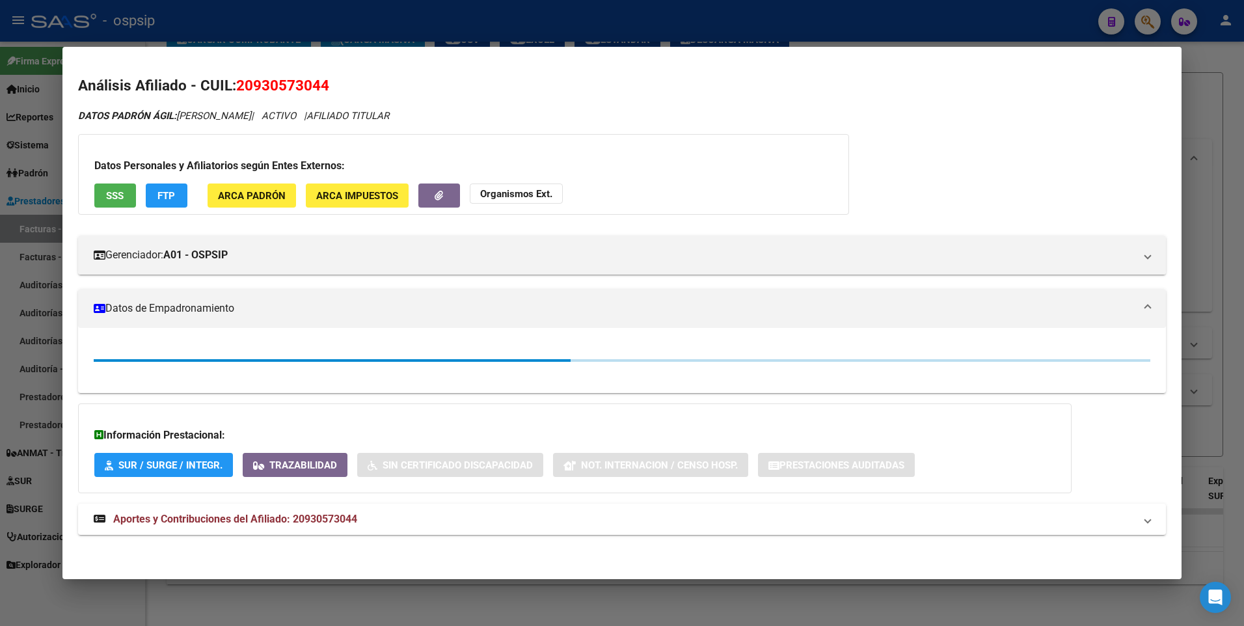
click at [104, 191] on button "SSS" at bounding box center [115, 196] width 42 height 24
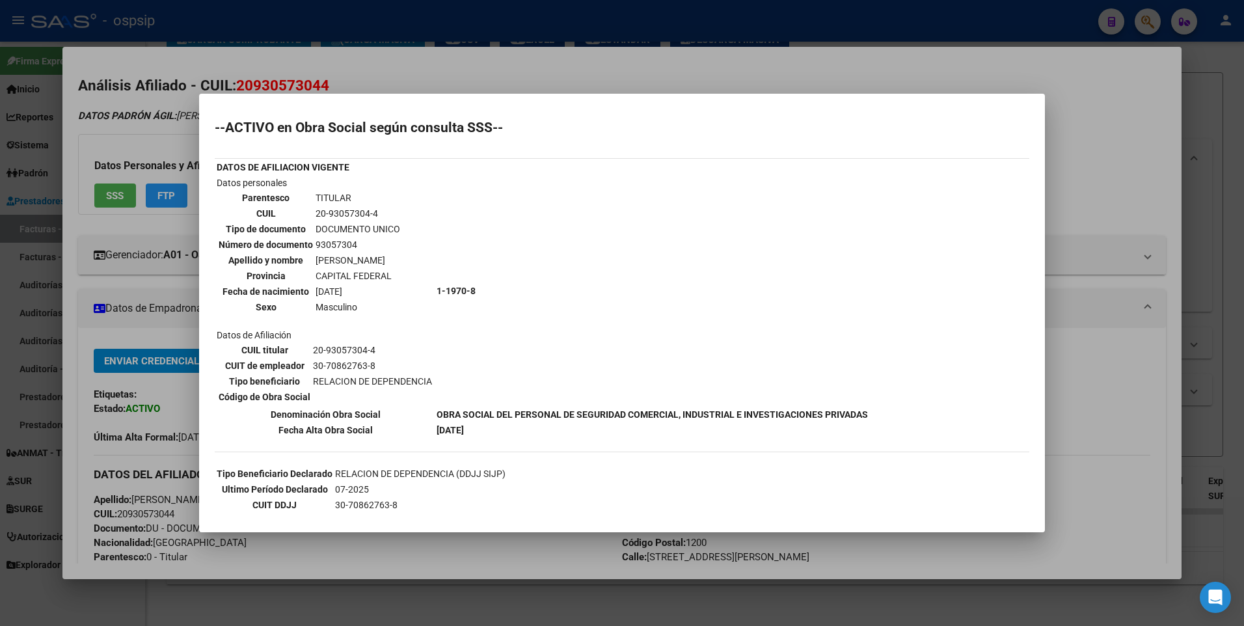
click at [314, 66] on div at bounding box center [622, 313] width 1244 height 626
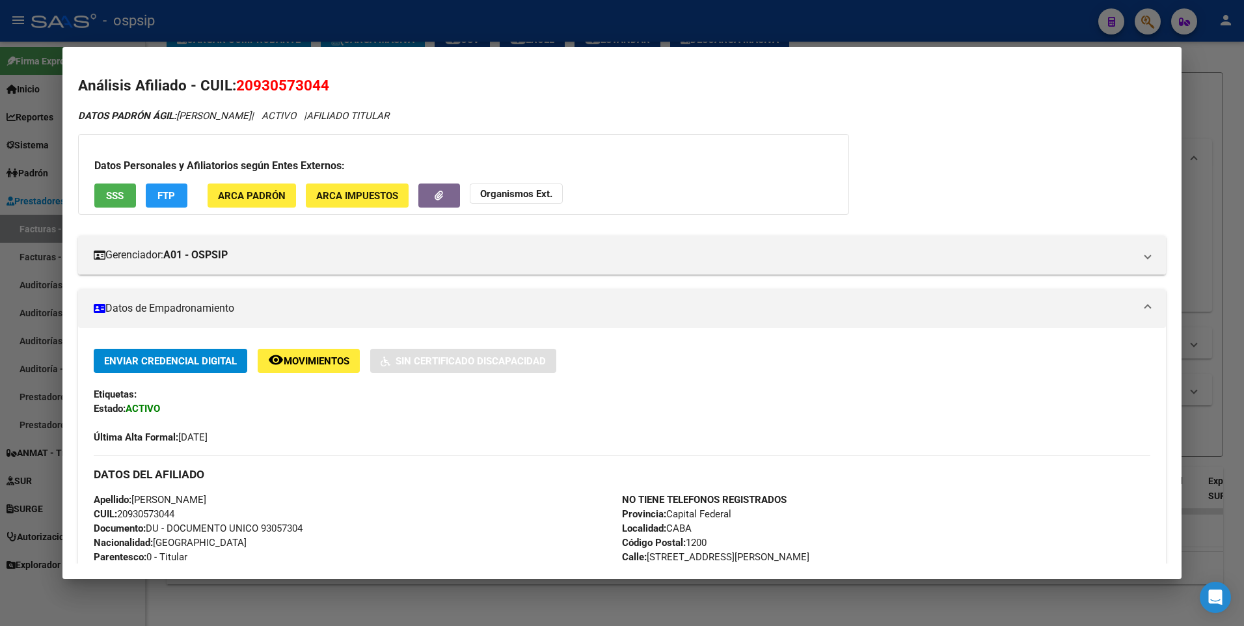
drag, startPoint x: 313, startPoint y: 47, endPoint x: 297, endPoint y: 143, distance: 97.7
click at [312, 47] on mat-dialog-container "Análisis Afiliado - CUIL: 20930573044 DATOS PADRÓN ÁGIL: [PERSON_NAME] | ACTIVO…" at bounding box center [622, 313] width 1120 height 532
click at [381, 10] on div at bounding box center [622, 313] width 1244 height 626
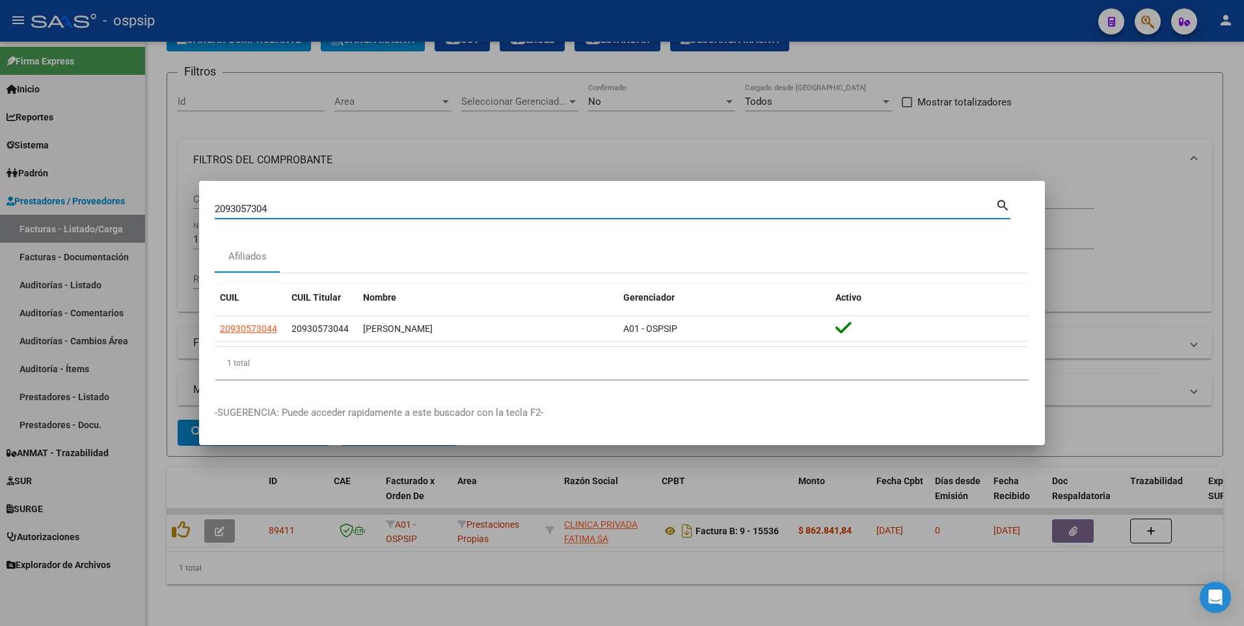
drag, startPoint x: 288, startPoint y: 212, endPoint x: 73, endPoint y: 227, distance: 216.0
click at [73, 227] on div "2093057304 Buscar (apellido, dni, cuil, nro traspaso, cuit, obra social) search…" at bounding box center [622, 313] width 1244 height 626
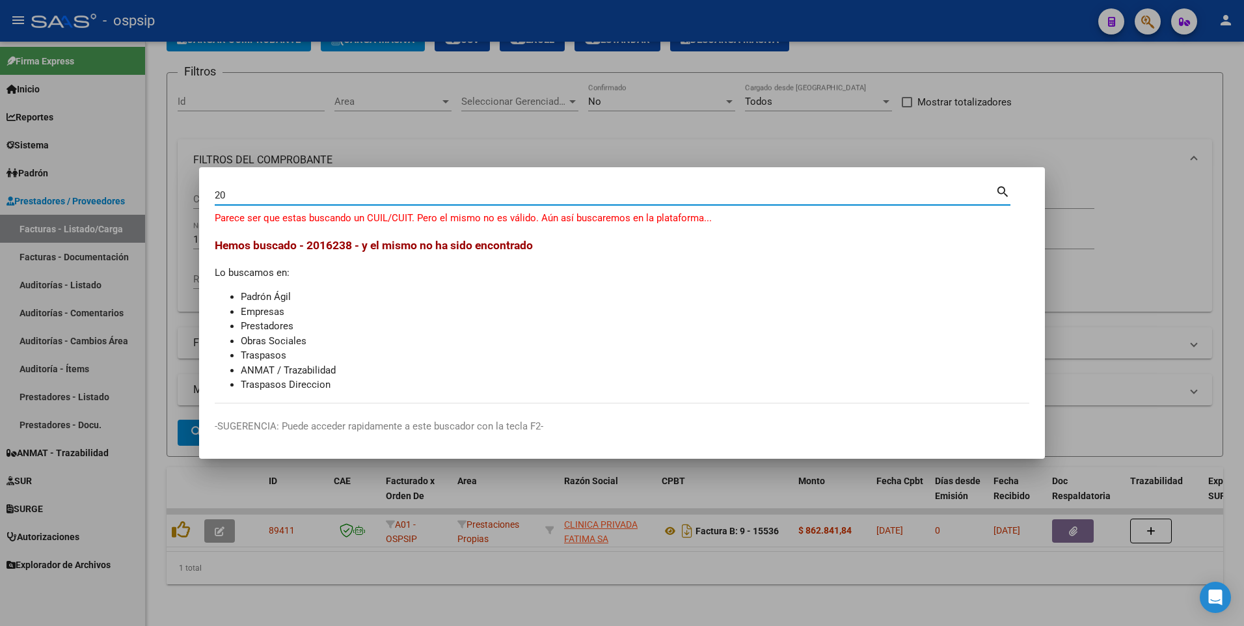
type input "2"
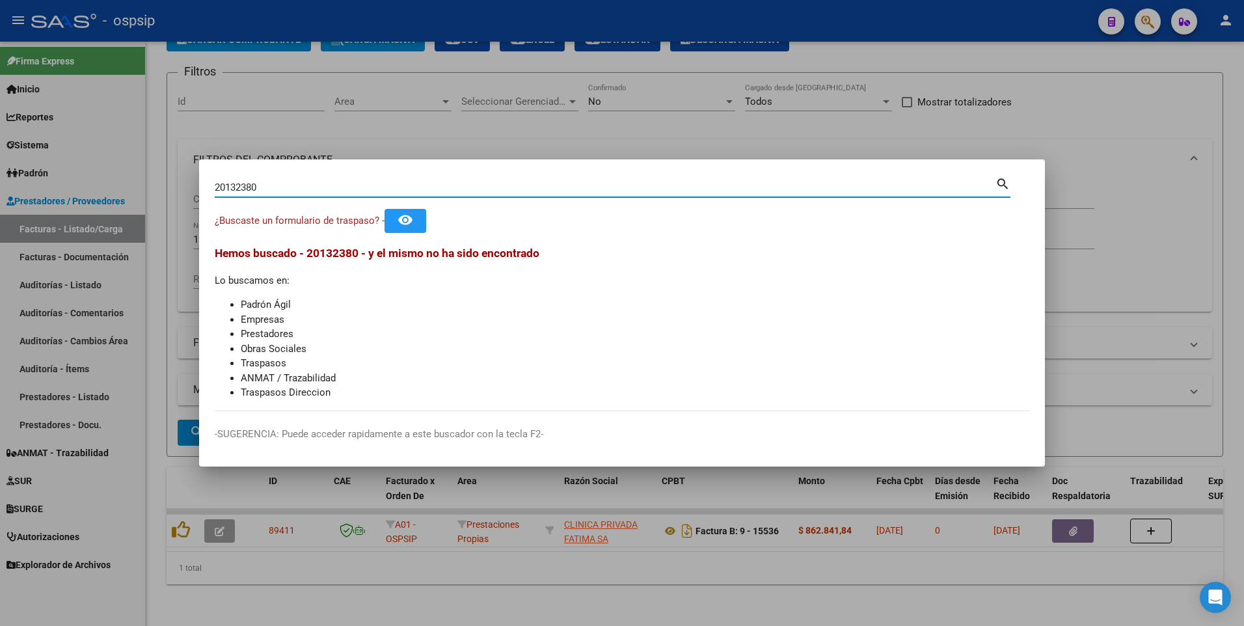
type input "20132380"
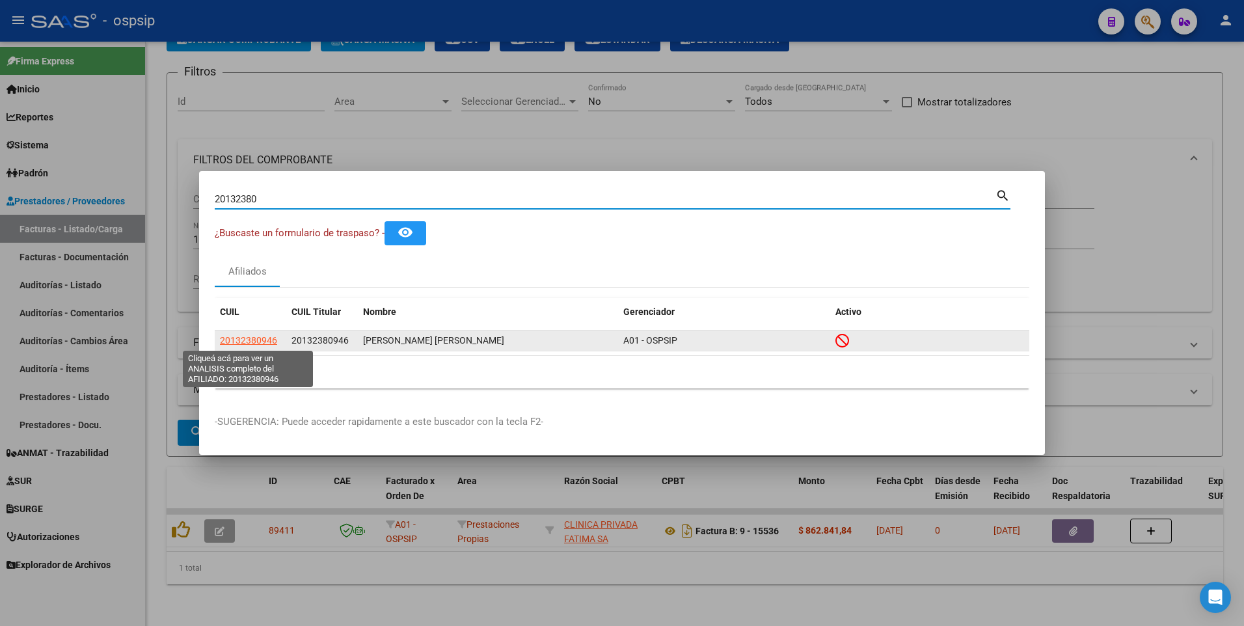
click at [253, 342] on span "20132380946" at bounding box center [248, 340] width 57 height 10
type textarea "20132380946"
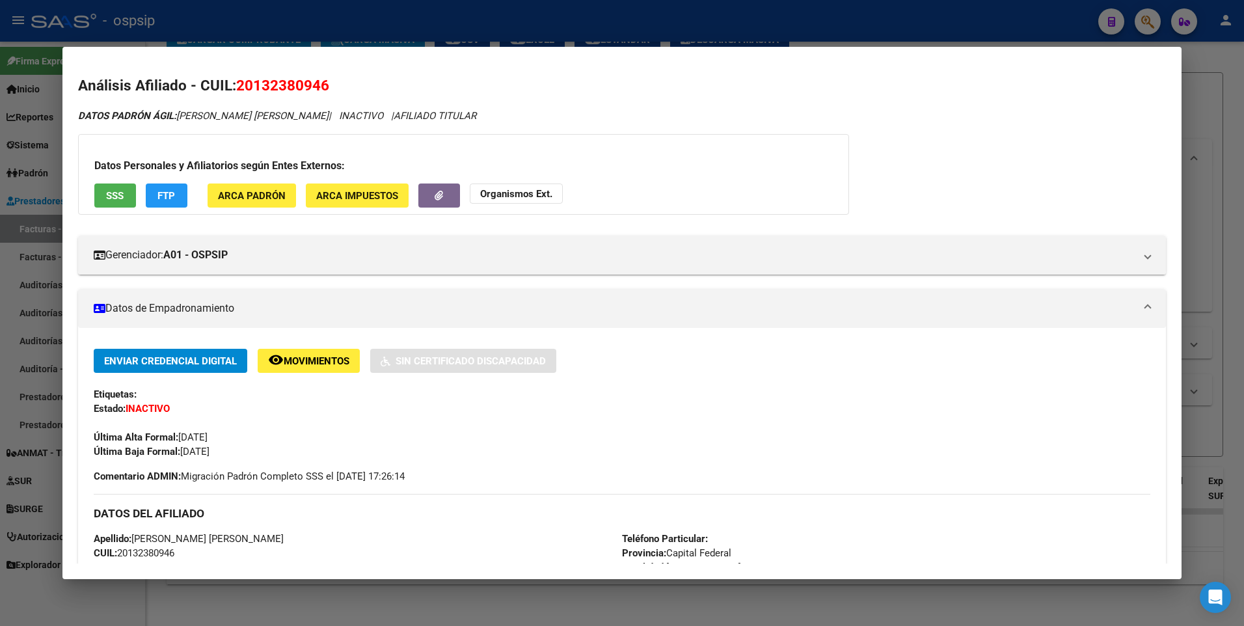
click at [120, 190] on span "SSS" at bounding box center [115, 196] width 18 height 12
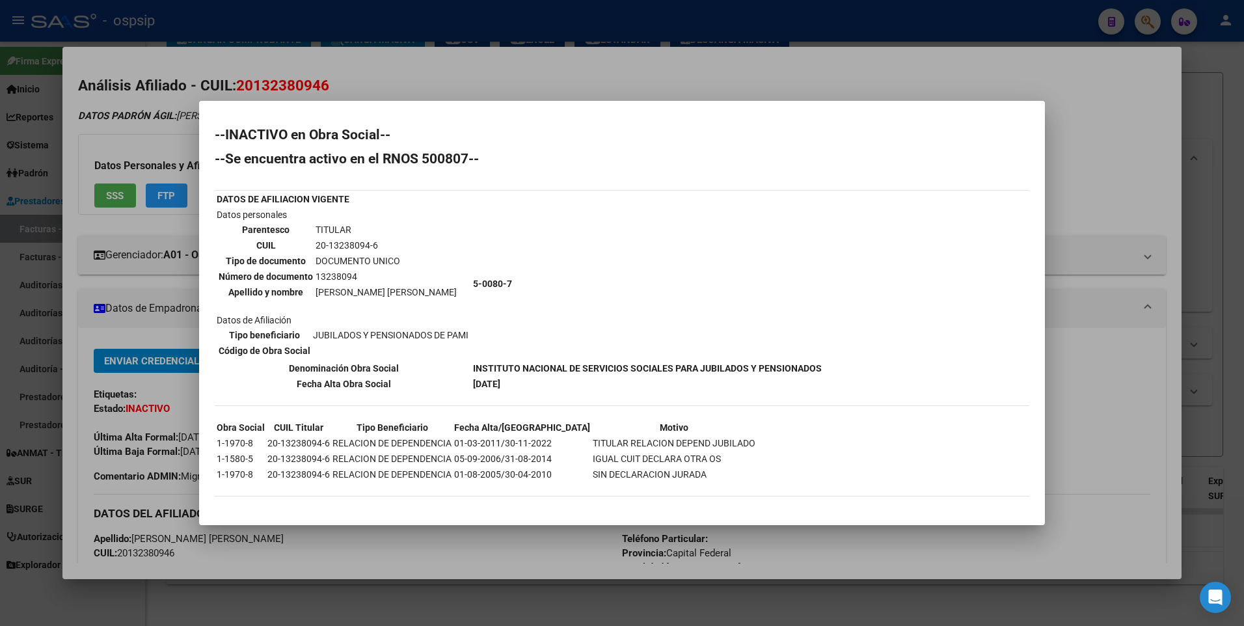
drag, startPoint x: 480, startPoint y: 72, endPoint x: 480, endPoint y: 64, distance: 8.5
click at [480, 71] on div at bounding box center [622, 313] width 1244 height 626
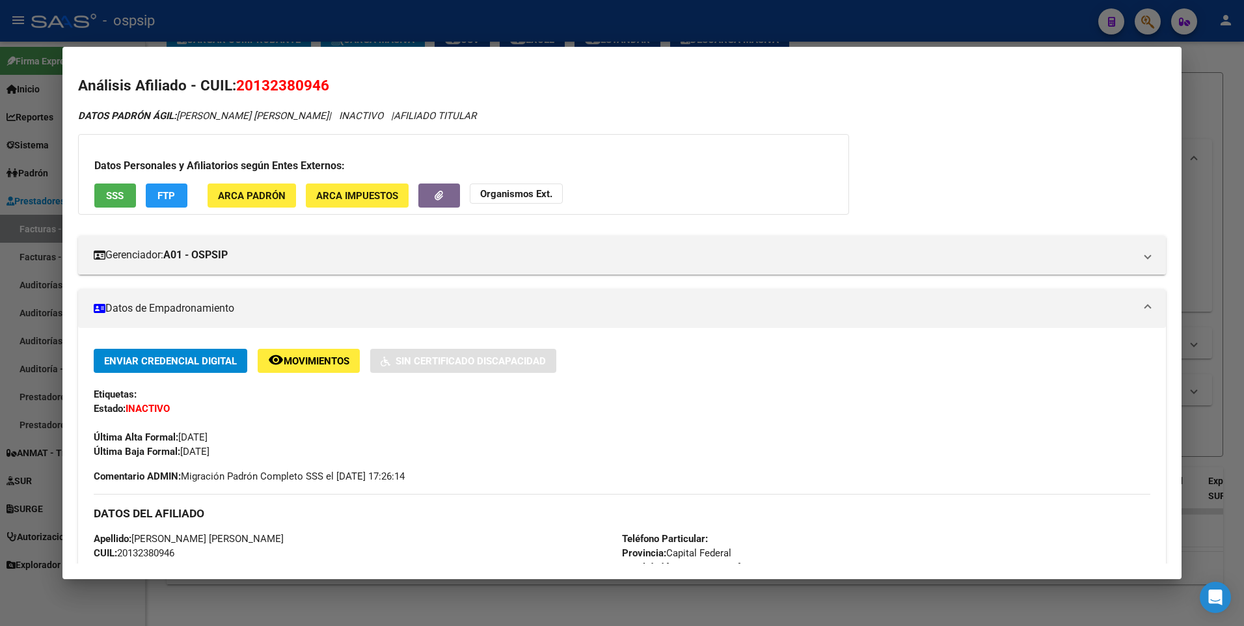
click at [440, 29] on div at bounding box center [622, 313] width 1244 height 626
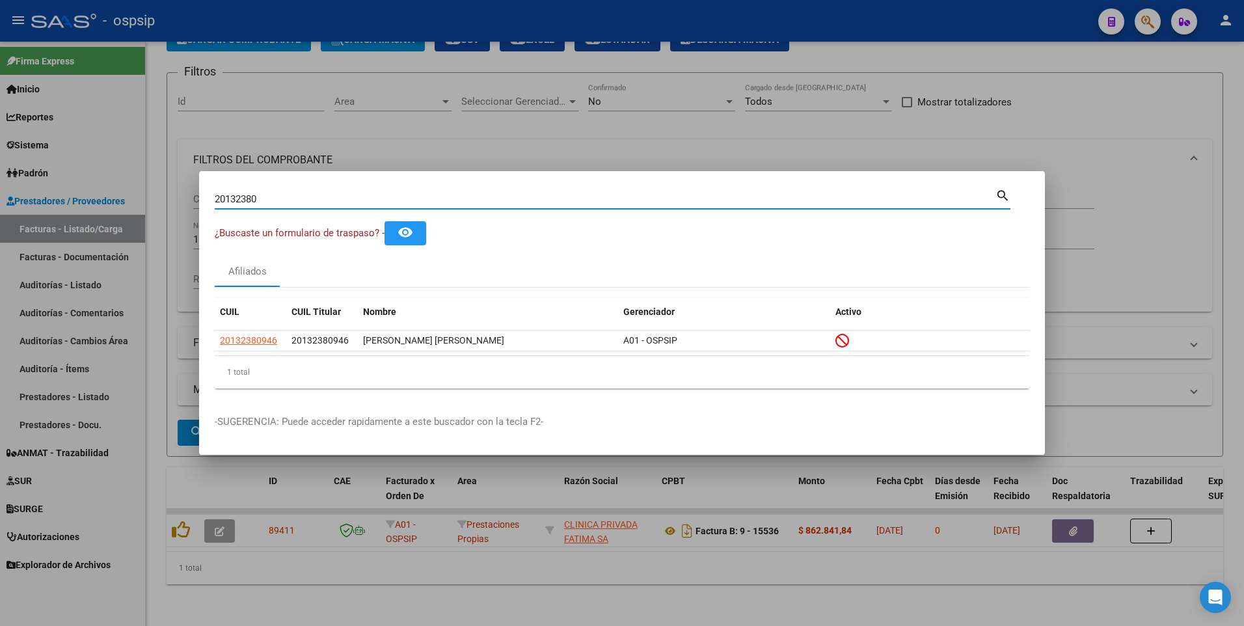
drag, startPoint x: 290, startPoint y: 197, endPoint x: 19, endPoint y: 195, distance: 271.4
click at [19, 195] on div "20132380 Buscar (apellido, dni, cuil, nro traspaso, cuit, obra social) search ¿…" at bounding box center [622, 313] width 1244 height 626
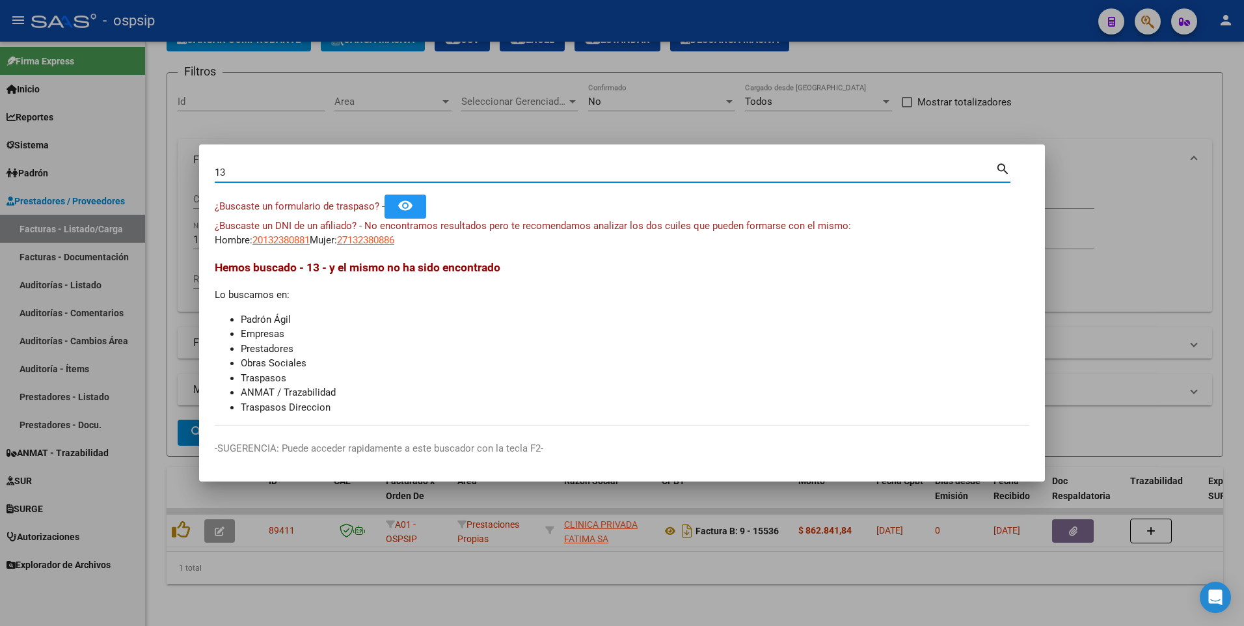
type input "1"
type input "16238088"
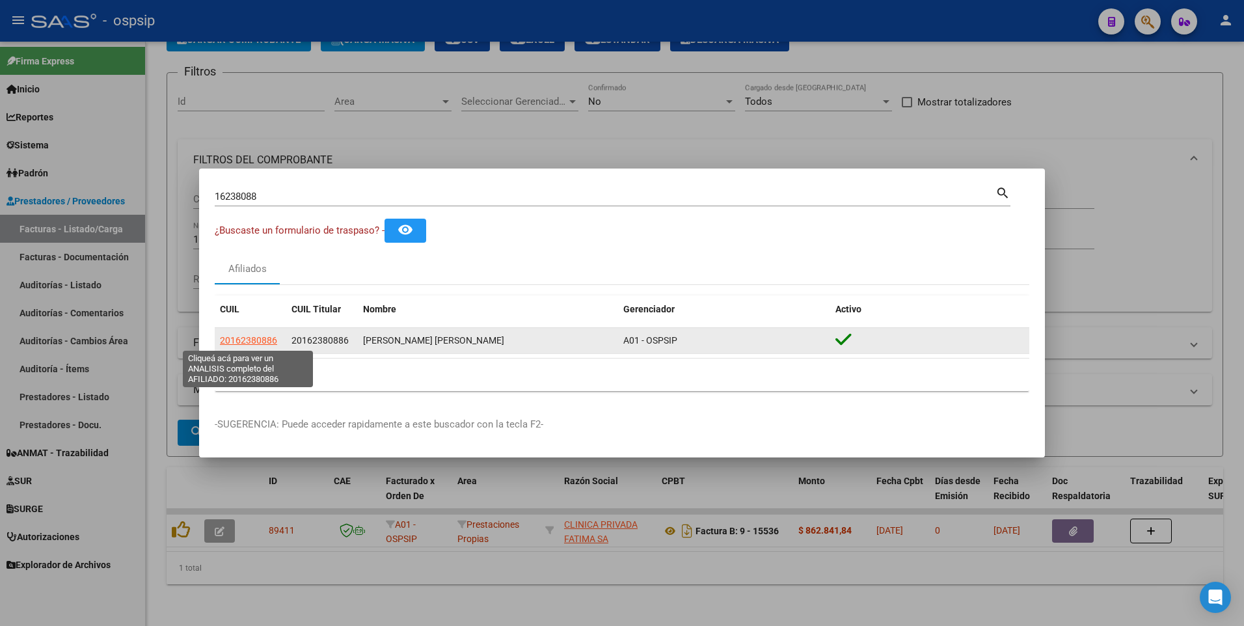
click at [254, 336] on span "20162380886" at bounding box center [248, 340] width 57 height 10
type textarea "20162380886"
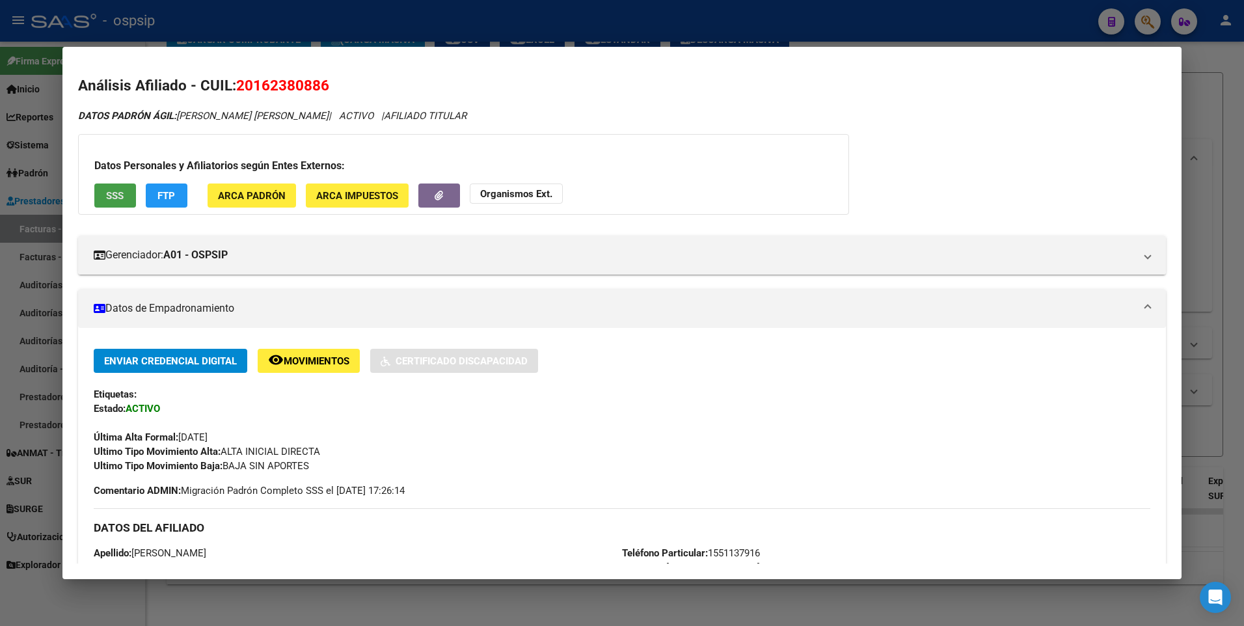
click at [101, 185] on button "SSS" at bounding box center [115, 196] width 42 height 24
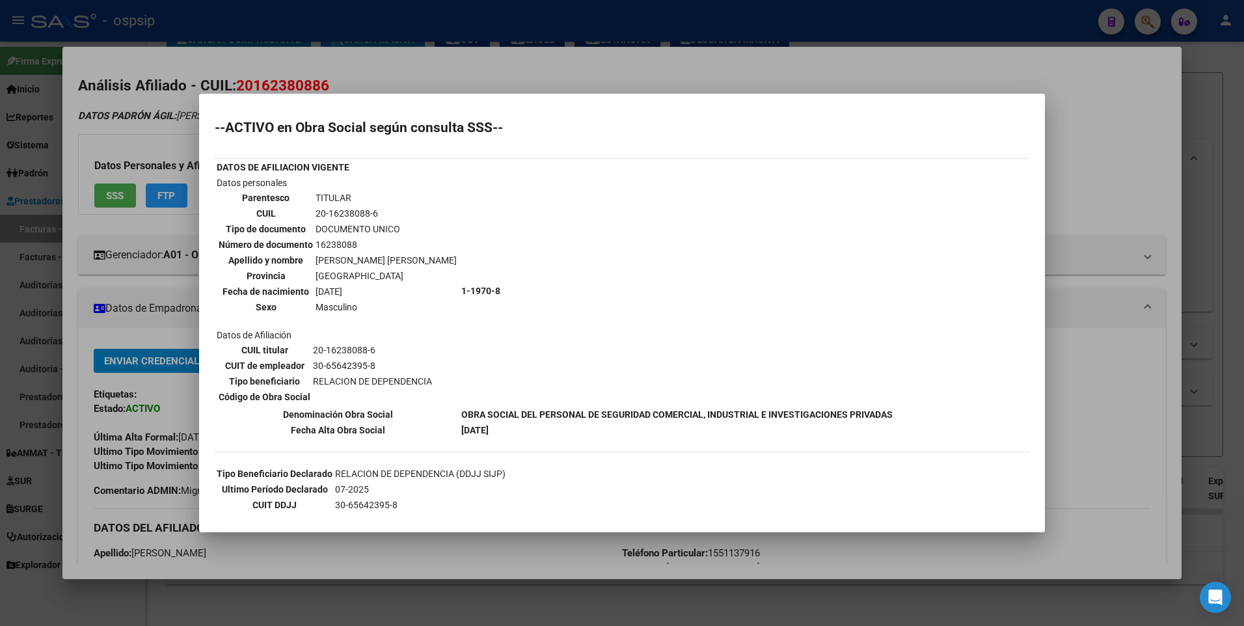
click at [456, 72] on div at bounding box center [622, 313] width 1244 height 626
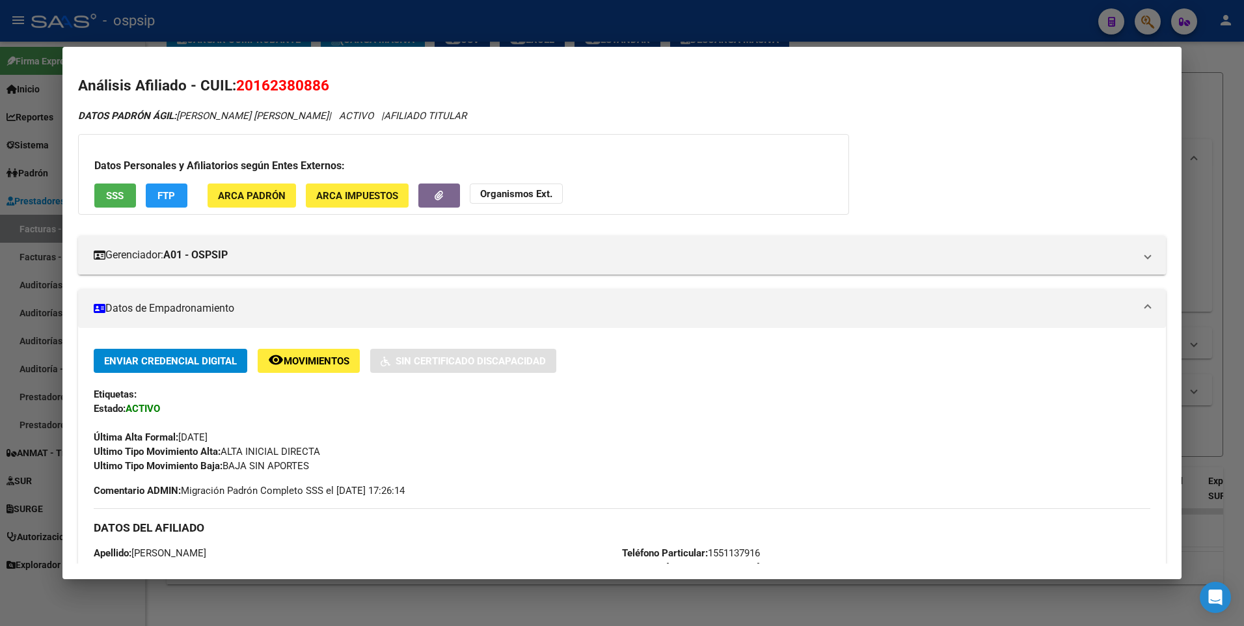
click at [446, 20] on div at bounding box center [622, 313] width 1244 height 626
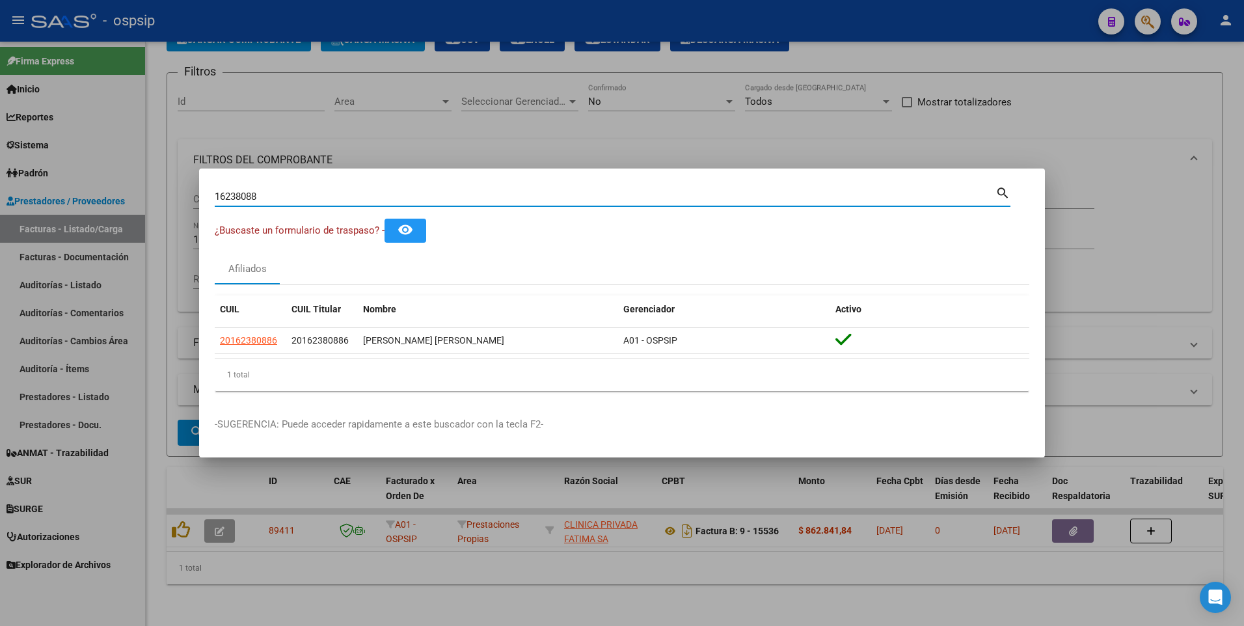
drag, startPoint x: 263, startPoint y: 195, endPoint x: 92, endPoint y: 182, distance: 171.7
click at [92, 182] on div "16238088 Buscar (apellido, dni, cuil, nro traspaso, cuit, obra social) search ¿…" at bounding box center [622, 313] width 1244 height 626
type input "45815960"
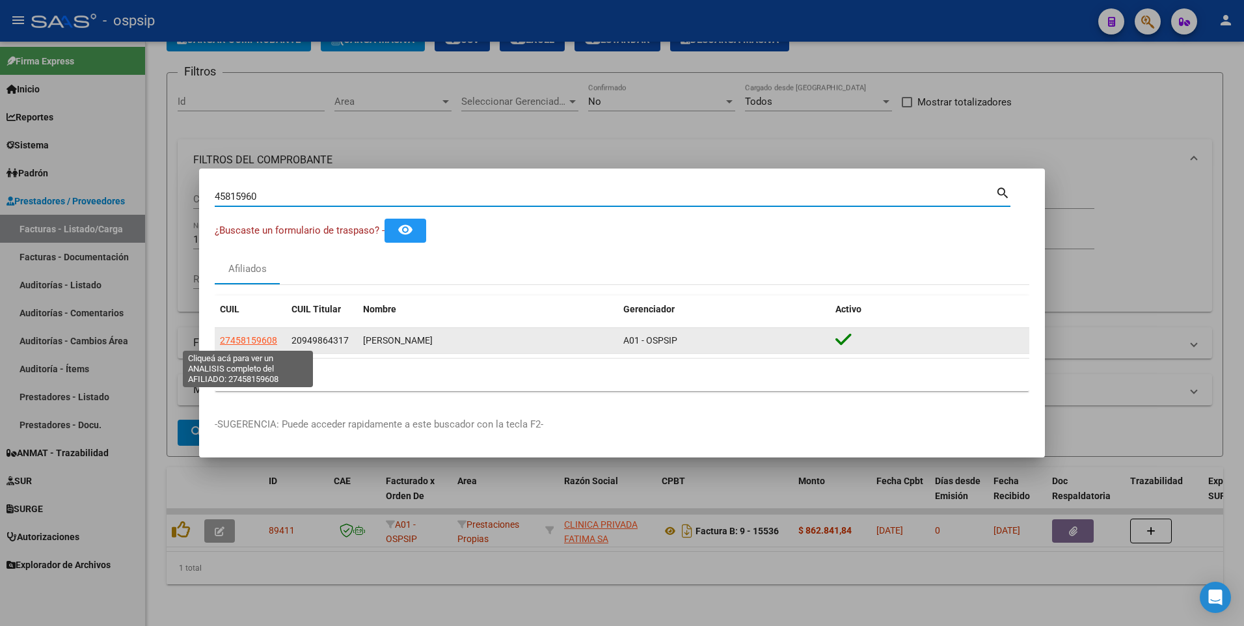
click at [269, 341] on span "27458159608" at bounding box center [248, 340] width 57 height 10
type textarea "27458159608"
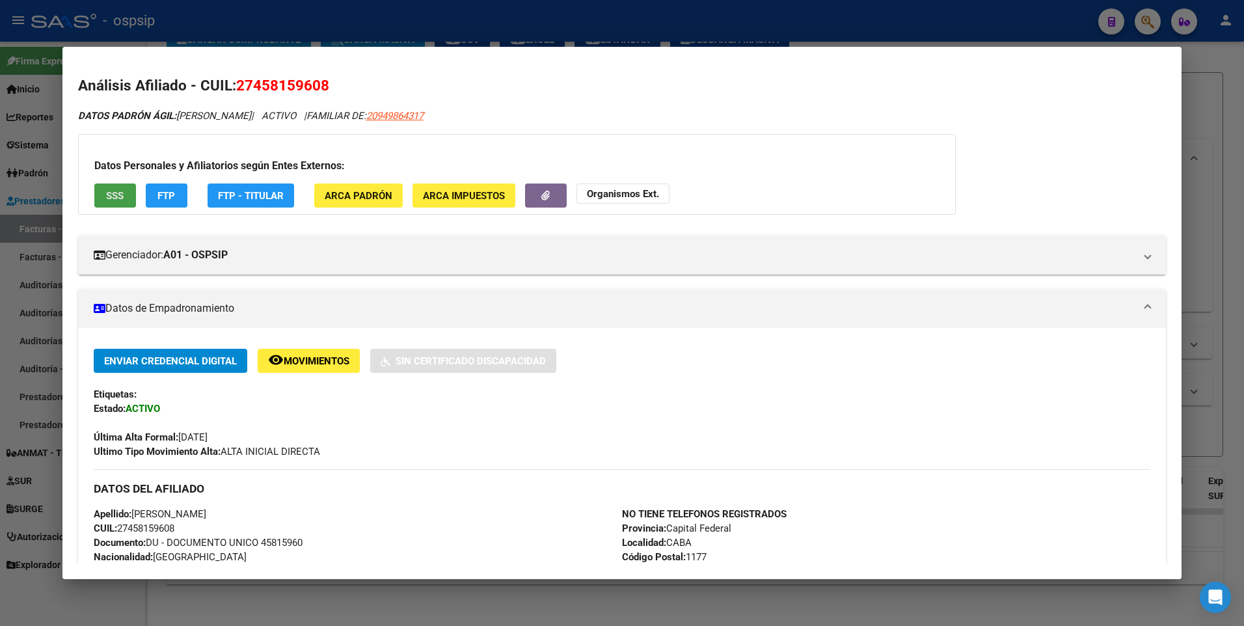
click at [116, 197] on span "SSS" at bounding box center [115, 196] width 18 height 12
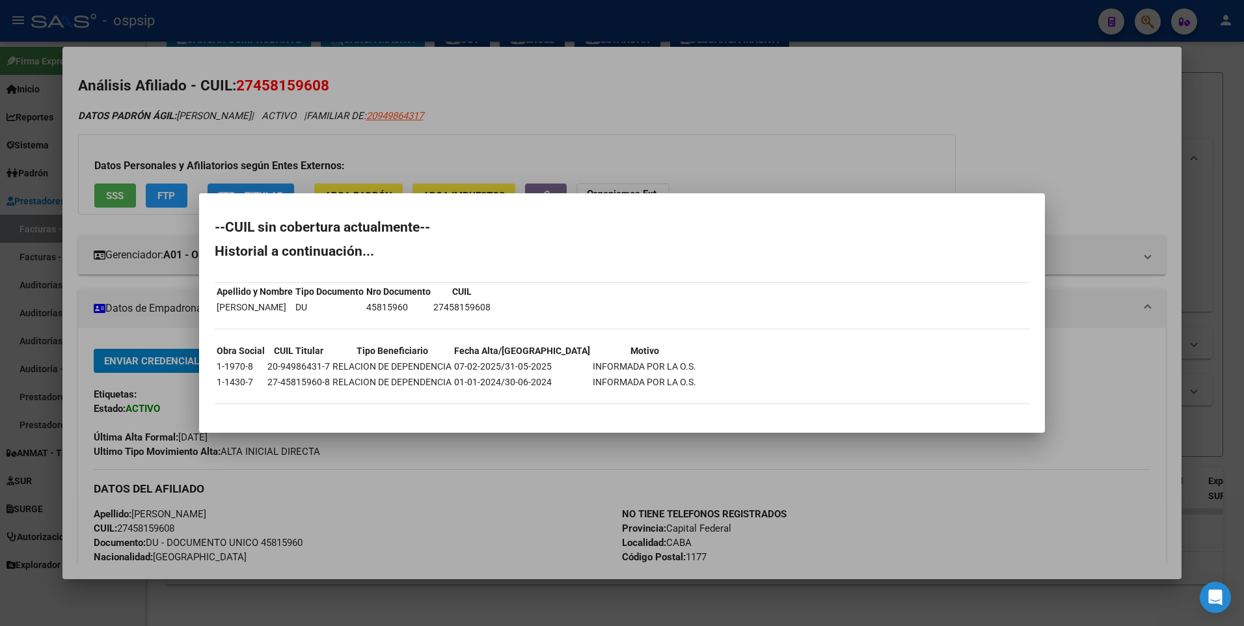
click at [342, 517] on div at bounding box center [622, 313] width 1244 height 626
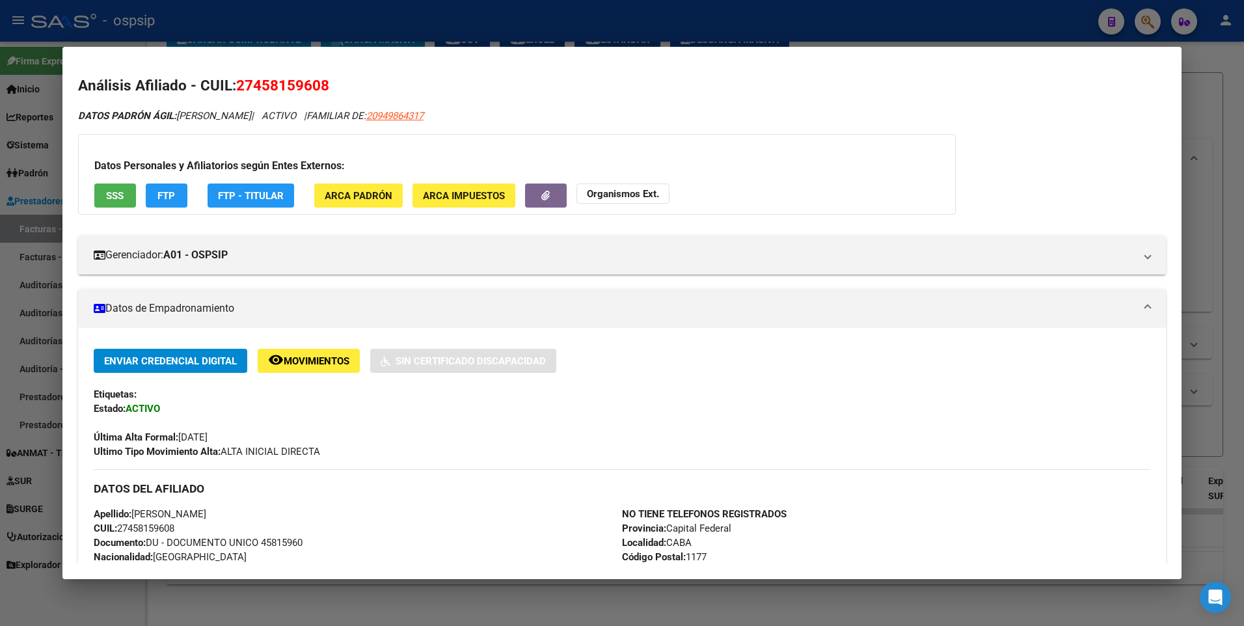
click at [432, 33] on div at bounding box center [622, 313] width 1244 height 626
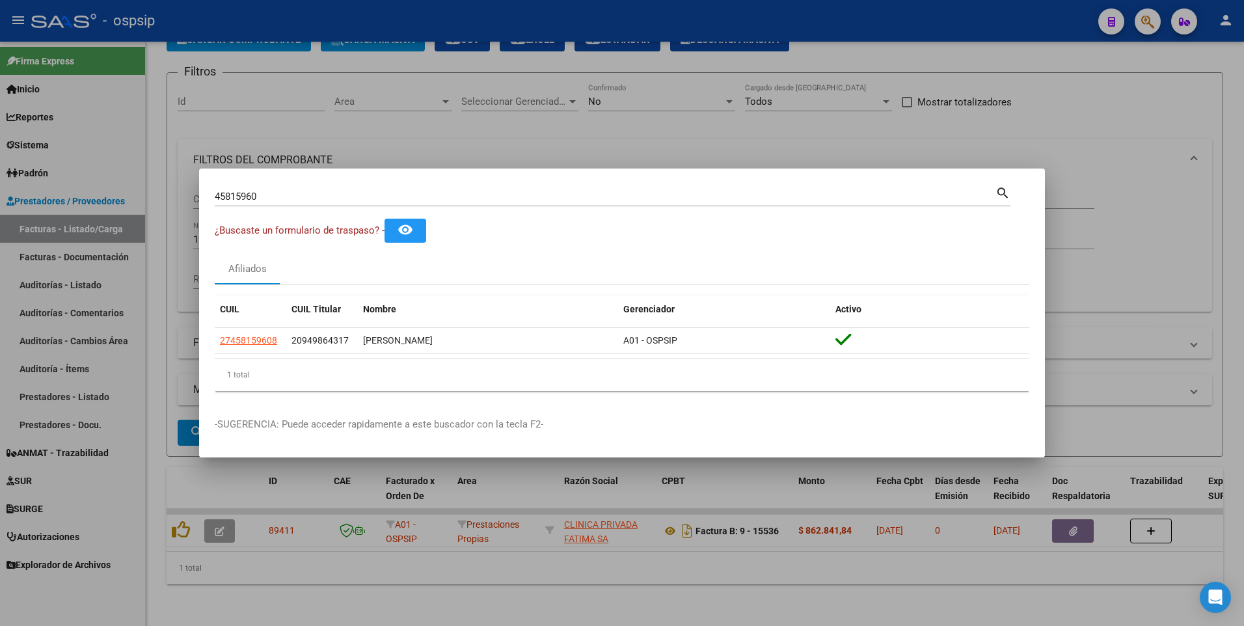
click at [261, 123] on div at bounding box center [622, 313] width 1244 height 626
